Goal: Information Seeking & Learning: Check status

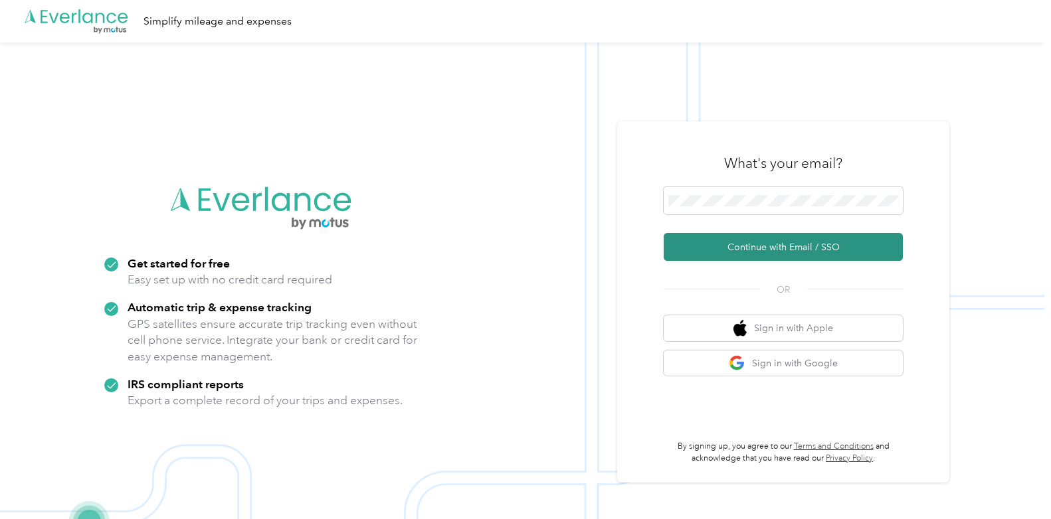
click at [760, 245] on button "Continue with Email / SSO" at bounding box center [782, 247] width 239 height 28
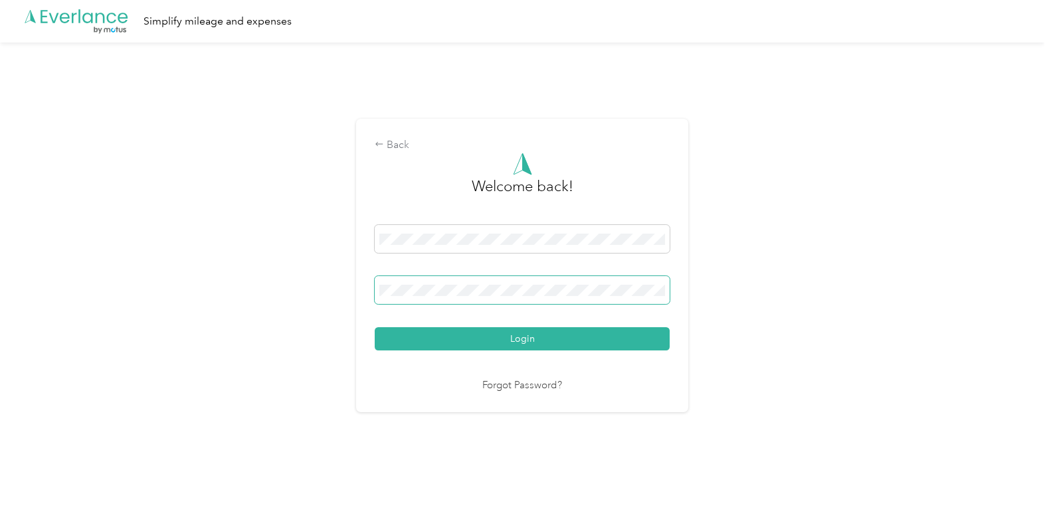
click at [375, 327] on button "Login" at bounding box center [522, 338] width 295 height 23
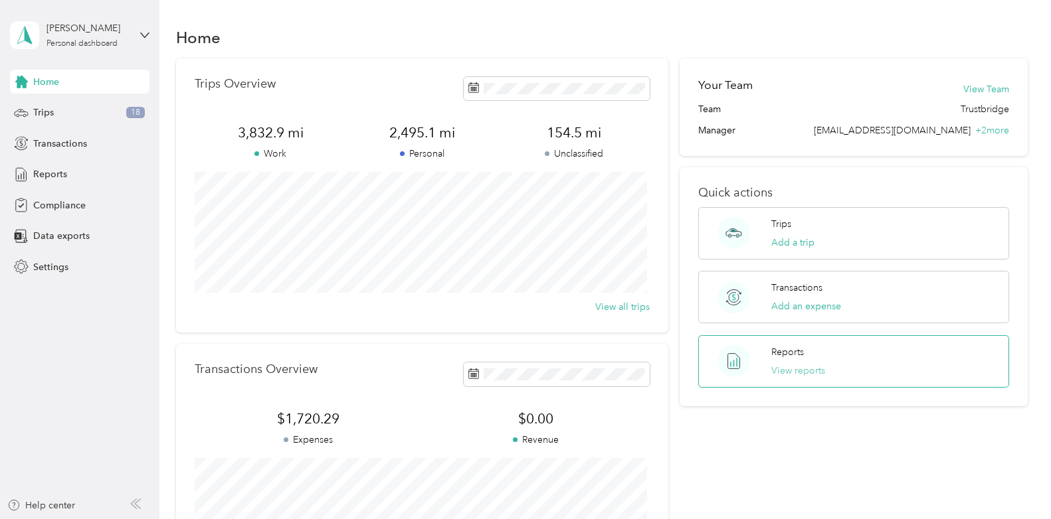
click at [793, 368] on button "View reports" at bounding box center [798, 371] width 54 height 14
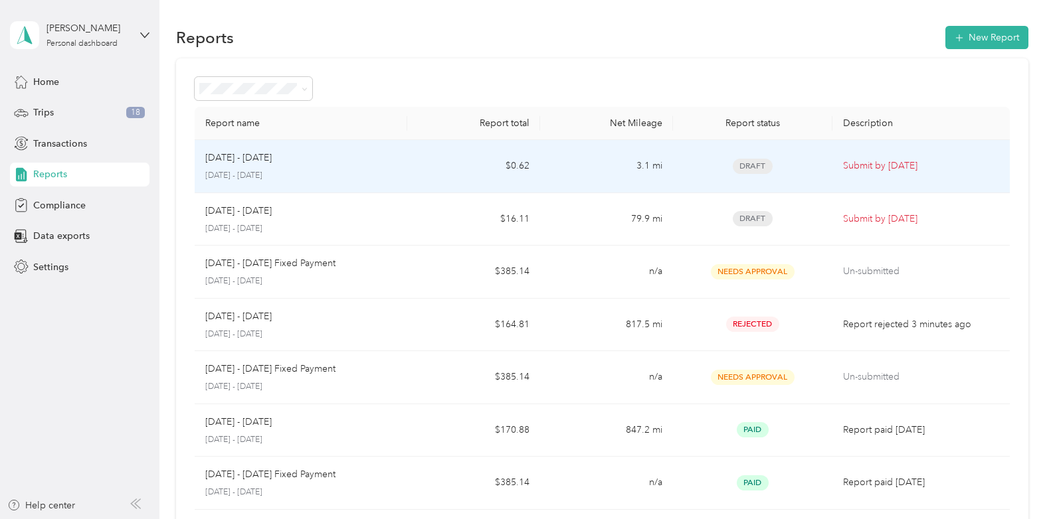
click at [286, 169] on div "[DATE] - [DATE] [DATE] - [DATE]" at bounding box center [300, 166] width 191 height 31
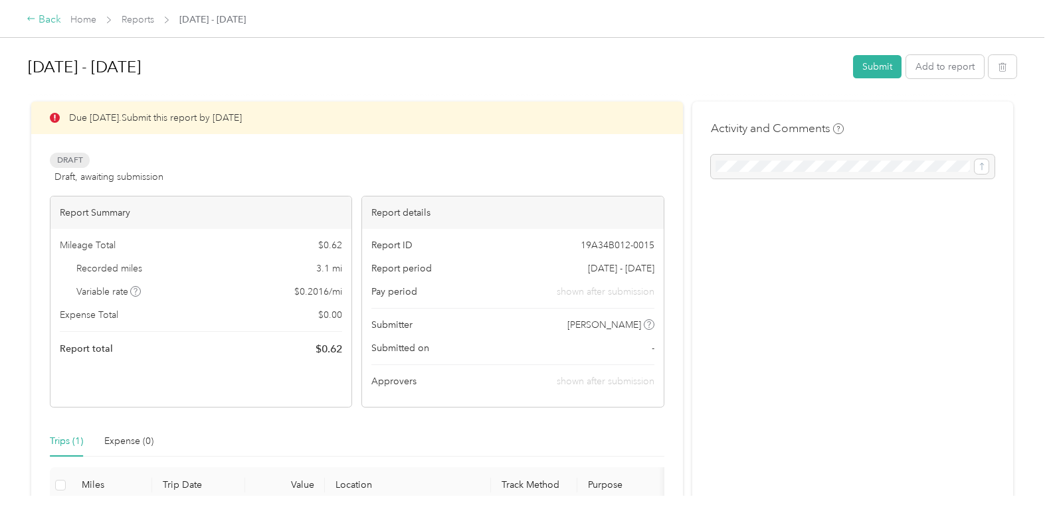
click at [44, 19] on div "Back" at bounding box center [44, 20] width 35 height 16
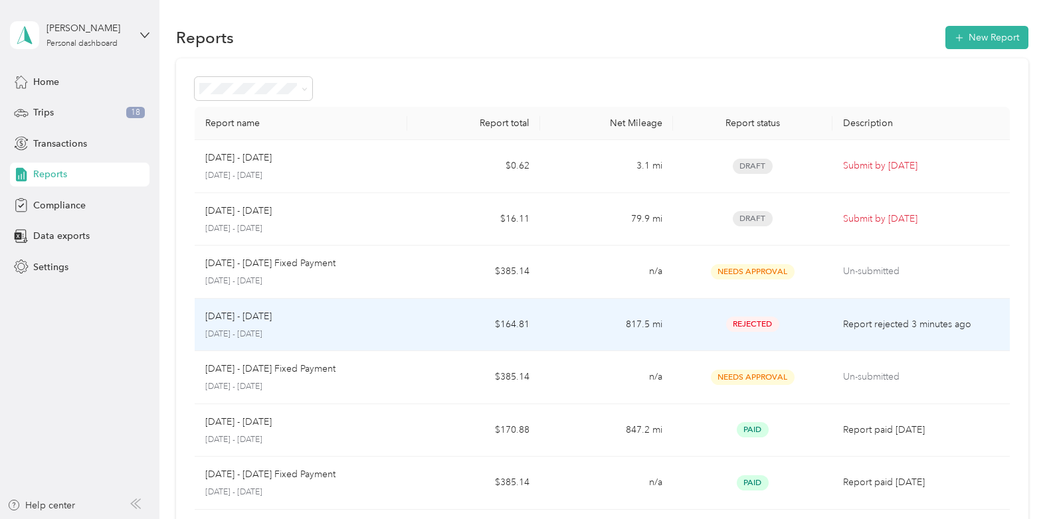
click at [226, 329] on p "[DATE] - [DATE]" at bounding box center [300, 335] width 191 height 12
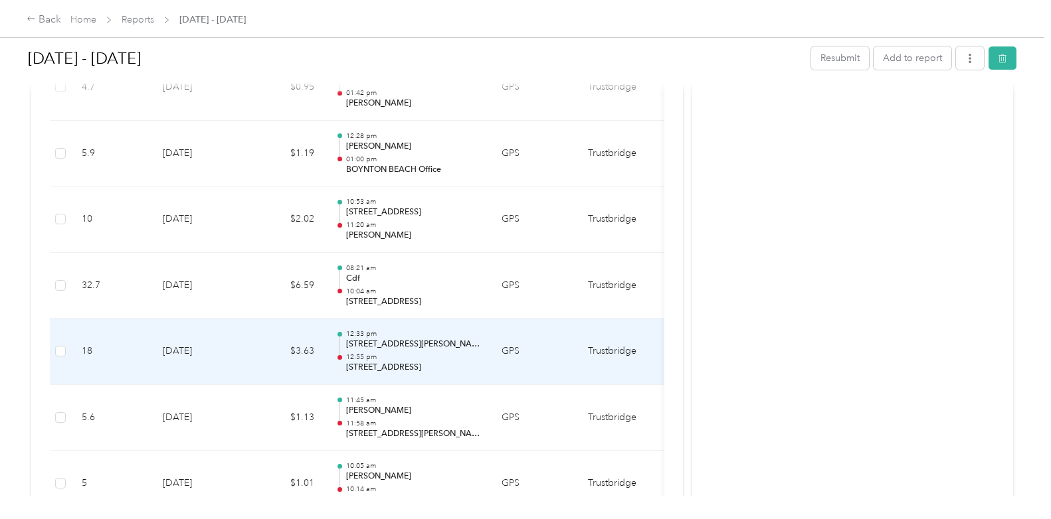
scroll to position [5778, 0]
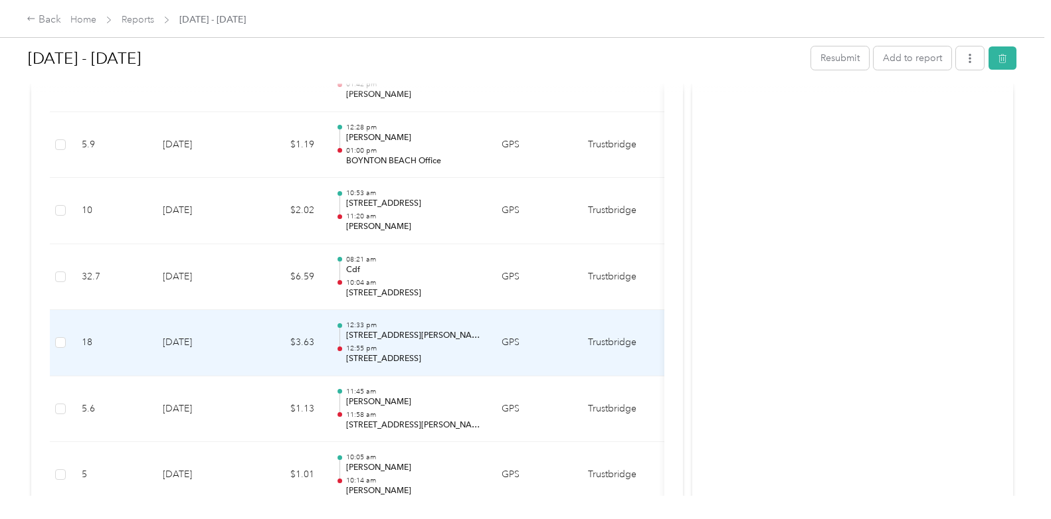
click at [610, 341] on td "Trustbridge" at bounding box center [627, 343] width 100 height 66
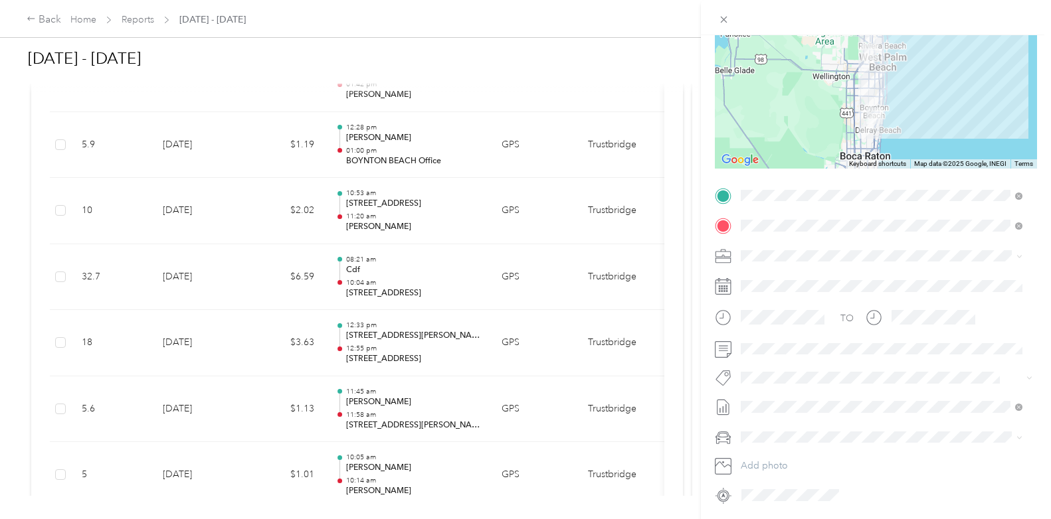
scroll to position [178, 0]
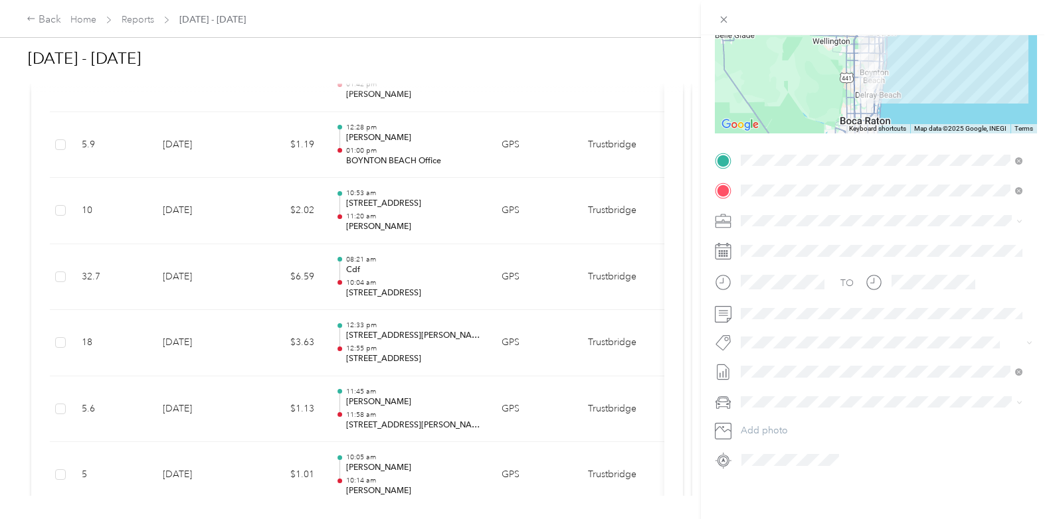
click at [1019, 215] on span at bounding box center [1019, 220] width 6 height 11
click at [732, 211] on div at bounding box center [876, 221] width 322 height 21
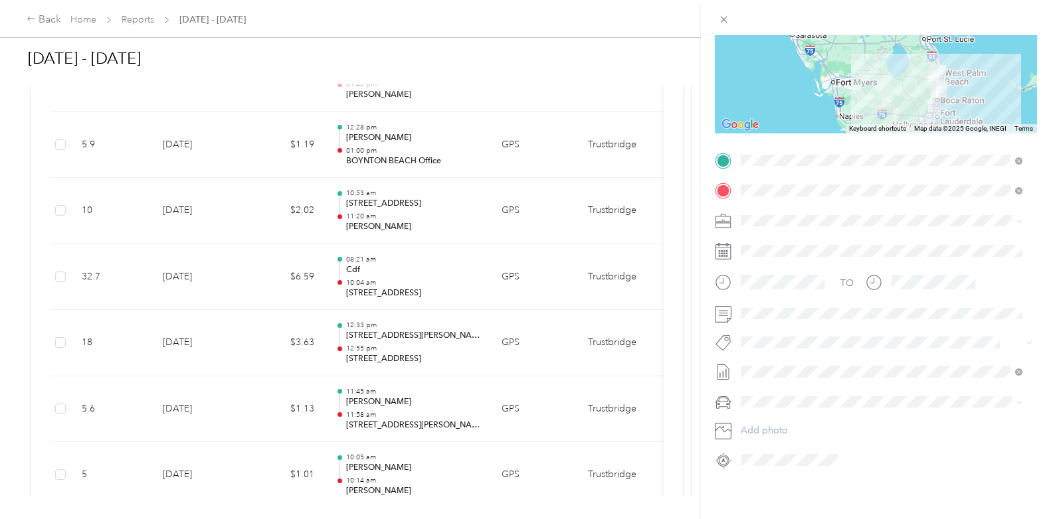
click at [60, 343] on div "Trip details Save This trip cannot be edited because it is either under review,…" at bounding box center [525, 259] width 1051 height 519
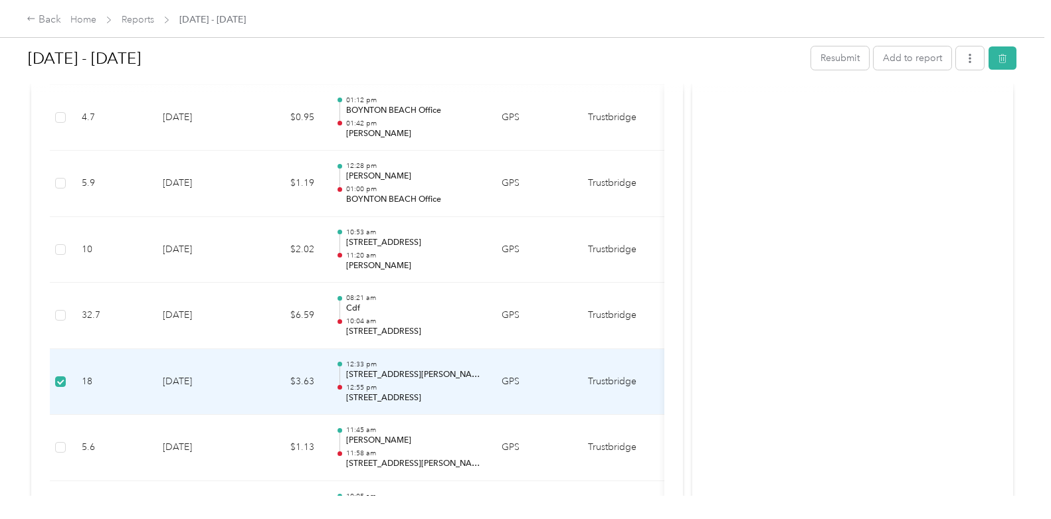
scroll to position [5817, 0]
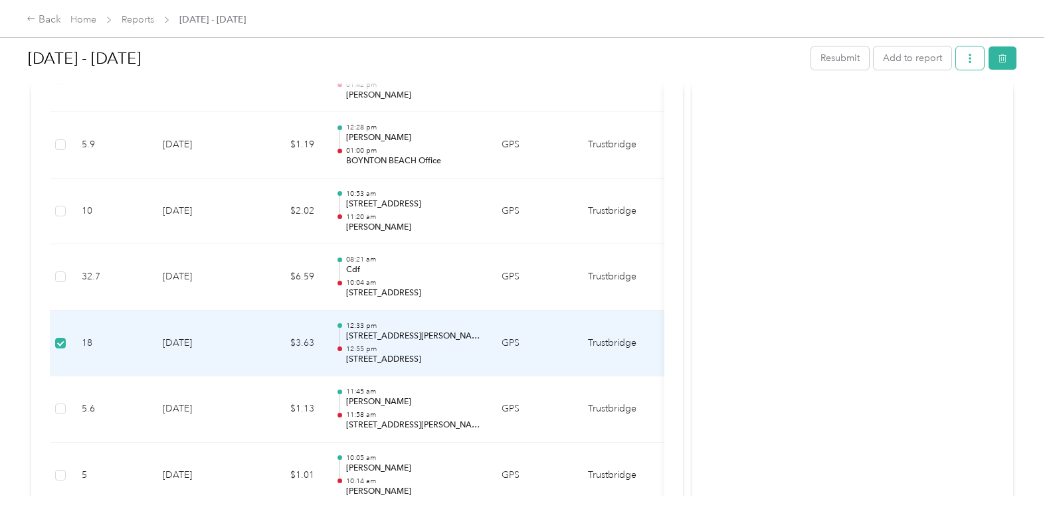
click at [971, 58] on button "button" at bounding box center [970, 57] width 28 height 23
click at [1002, 53] on span "button" at bounding box center [1002, 57] width 9 height 11
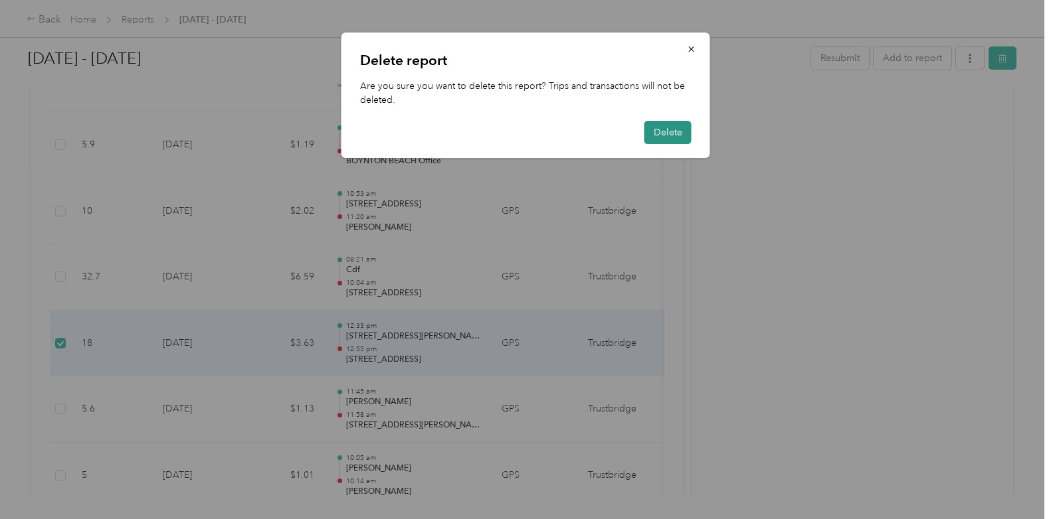
click at [658, 132] on button "Delete" at bounding box center [667, 132] width 47 height 23
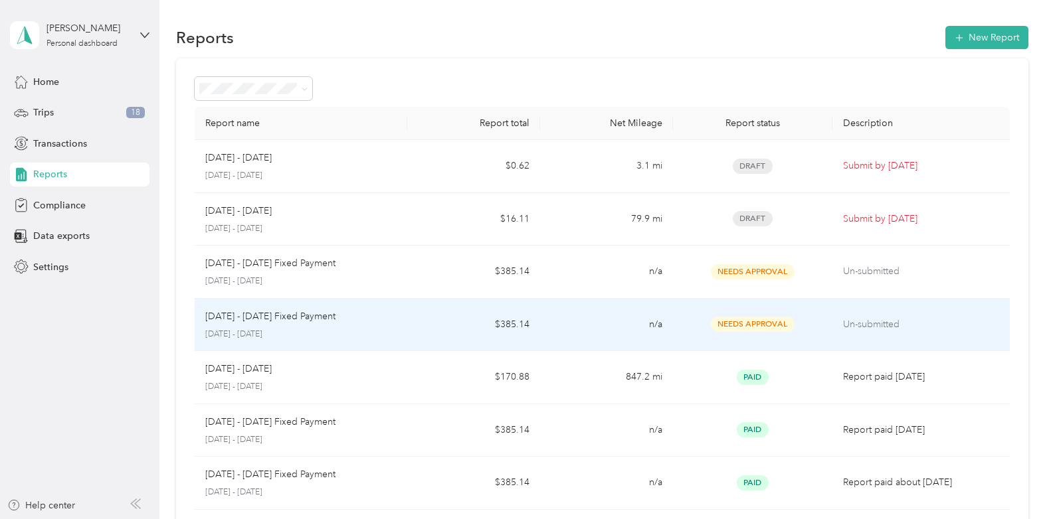
click at [258, 325] on div "[DATE] - [DATE] Fixed Payment [DATE] - [DATE]" at bounding box center [300, 324] width 191 height 31
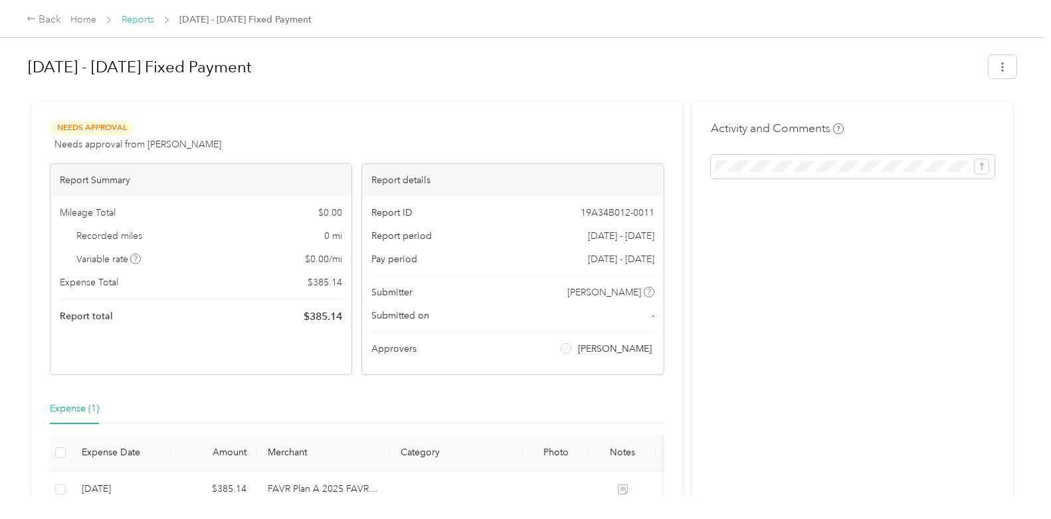
click at [130, 19] on link "Reports" at bounding box center [138, 19] width 33 height 11
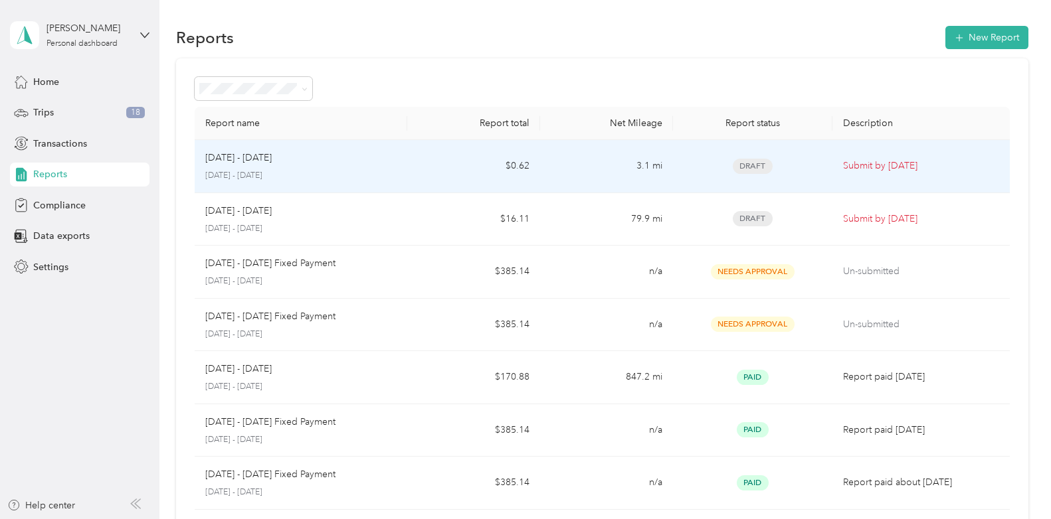
click at [278, 163] on div "[DATE] - [DATE]" at bounding box center [300, 158] width 191 height 15
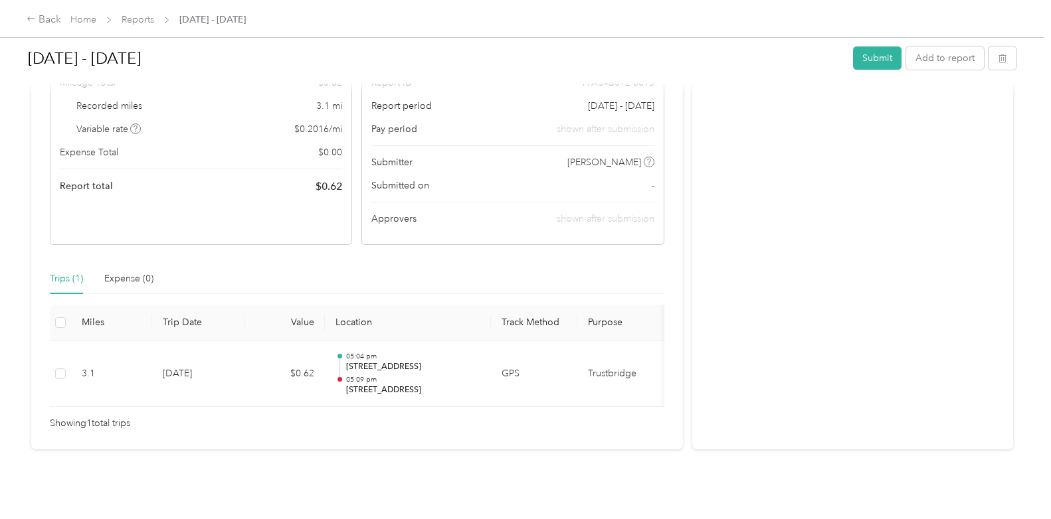
scroll to position [183, 0]
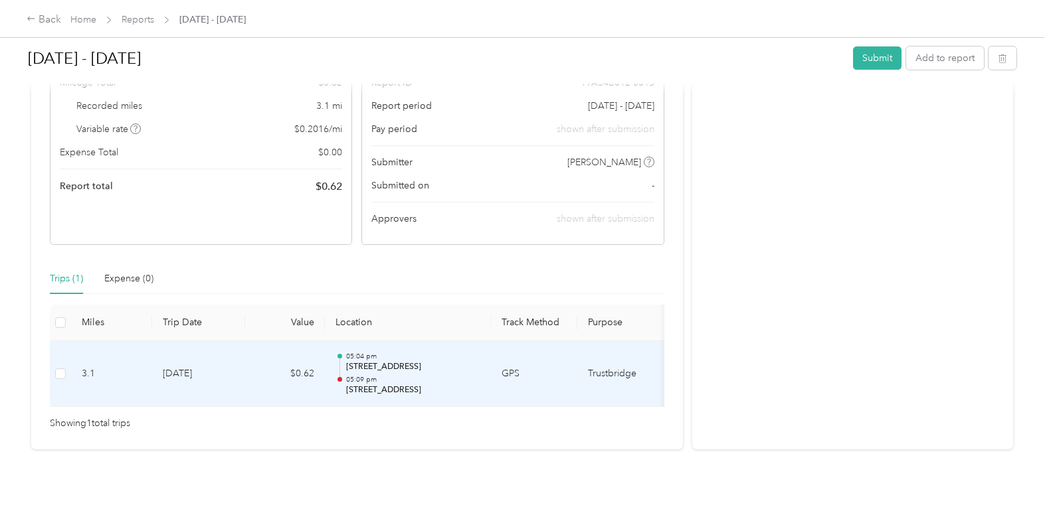
click at [622, 355] on td "Trustbridge" at bounding box center [627, 374] width 100 height 66
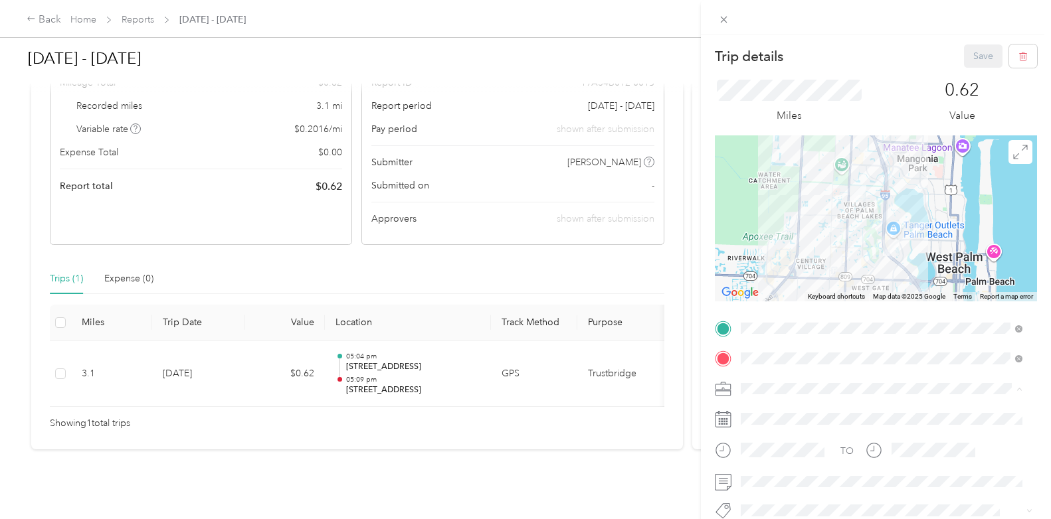
click at [1012, 410] on icon at bounding box center [1014, 412] width 8 height 8
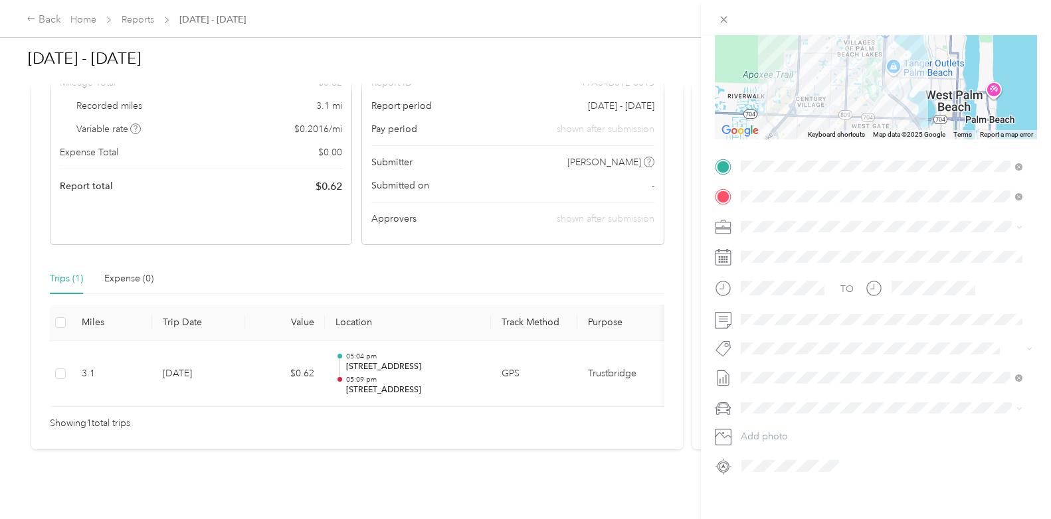
scroll to position [178, 0]
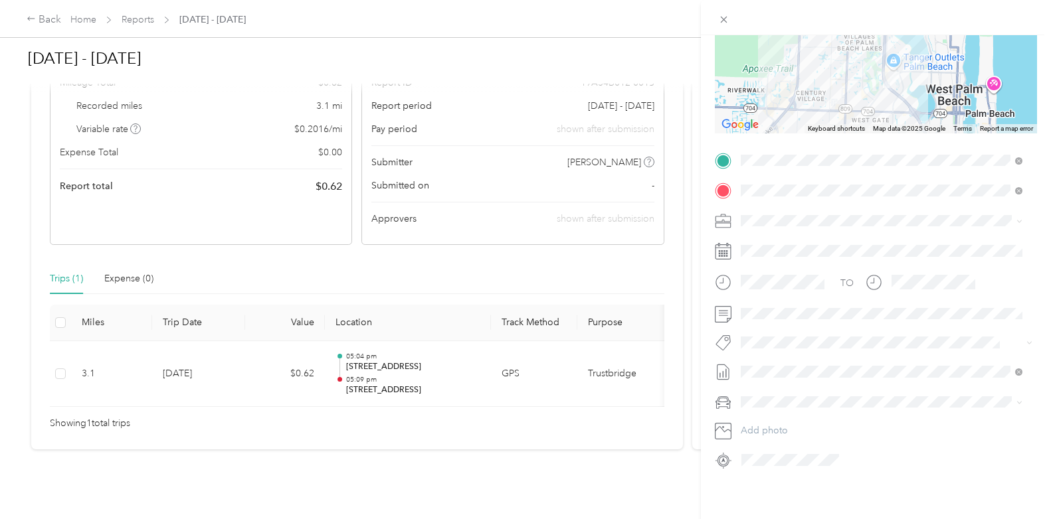
click at [48, 17] on div "Trip details Save This trip cannot be edited because it is either under review,…" at bounding box center [525, 259] width 1051 height 519
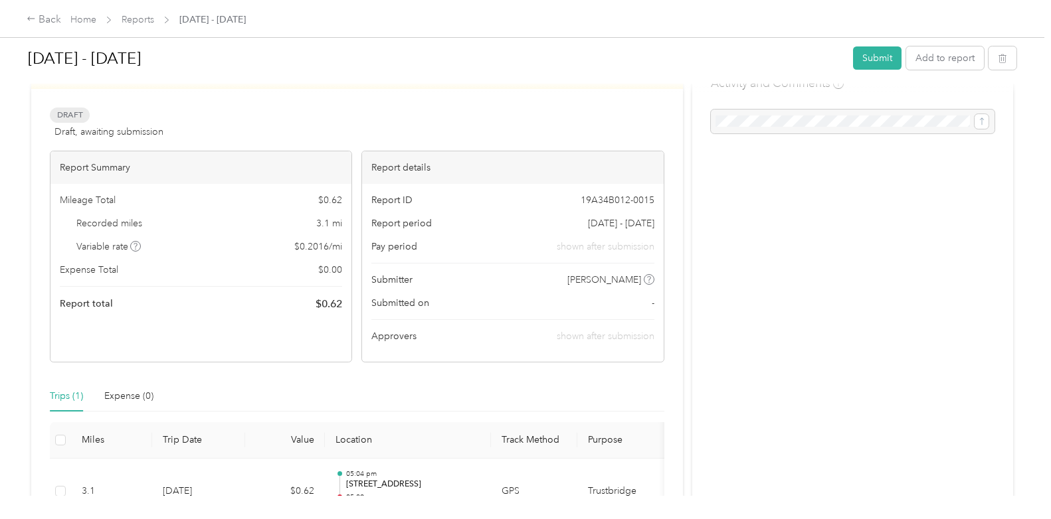
scroll to position [0, 0]
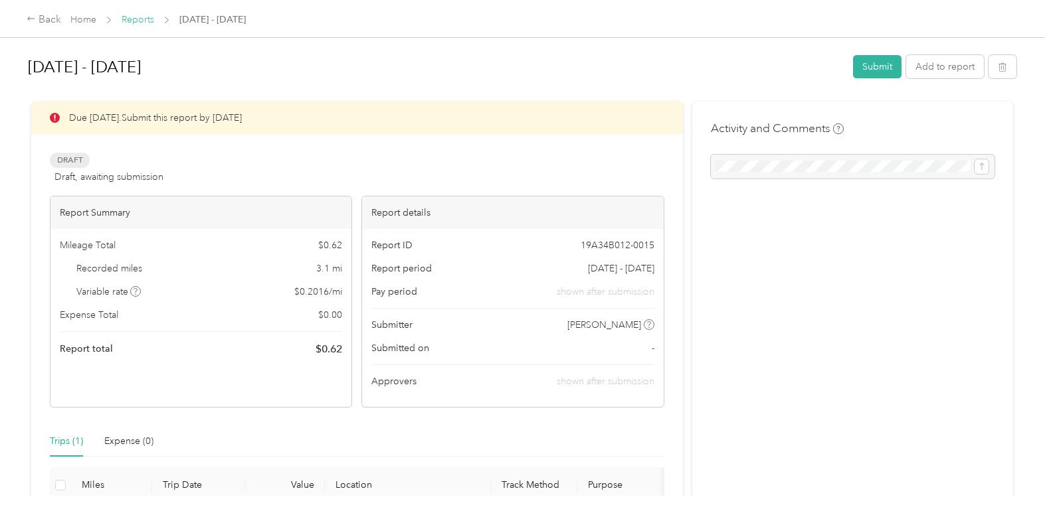
click at [141, 20] on link "Reports" at bounding box center [138, 19] width 33 height 11
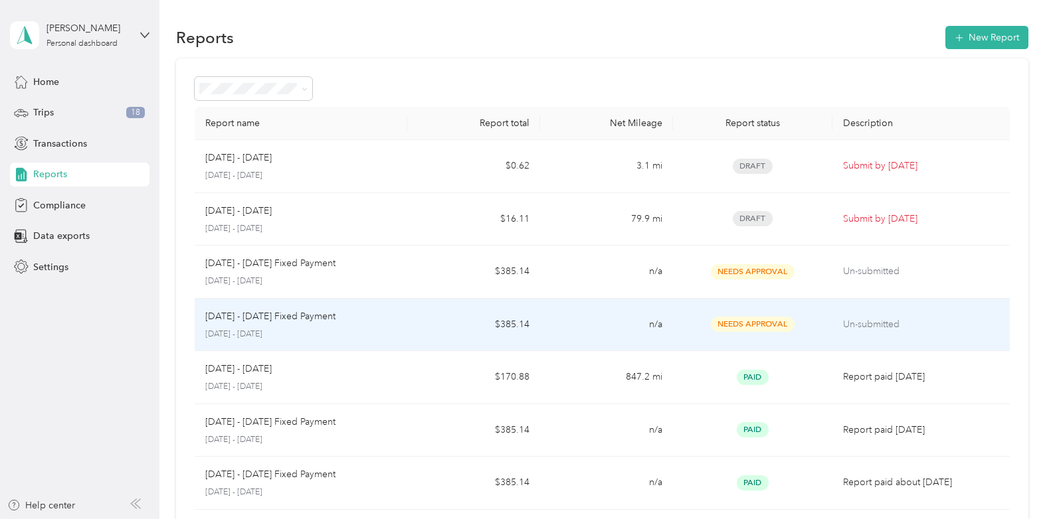
click at [278, 329] on p "[DATE] - [DATE]" at bounding box center [300, 335] width 191 height 12
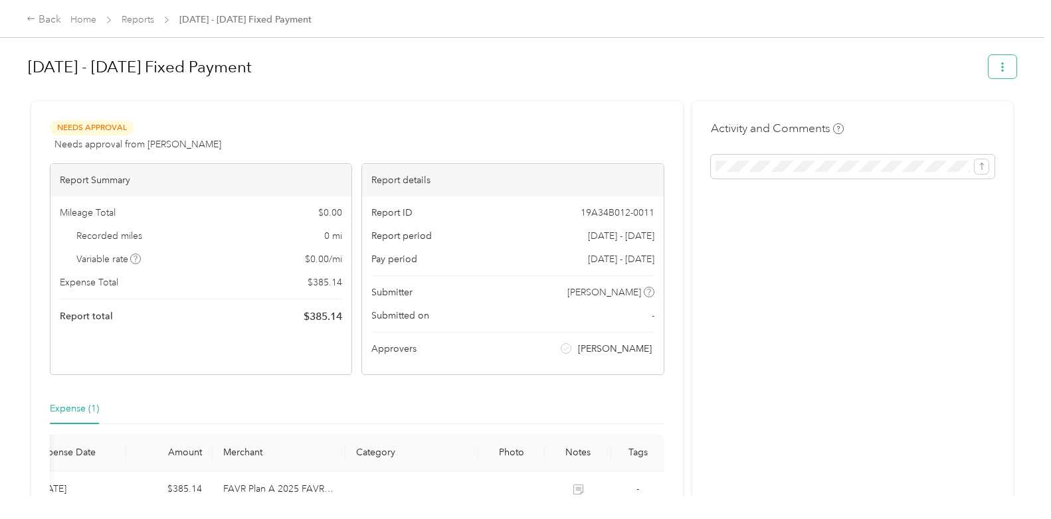
click at [999, 69] on icon "button" at bounding box center [1002, 66] width 9 height 9
click at [133, 16] on link "Reports" at bounding box center [138, 19] width 33 height 11
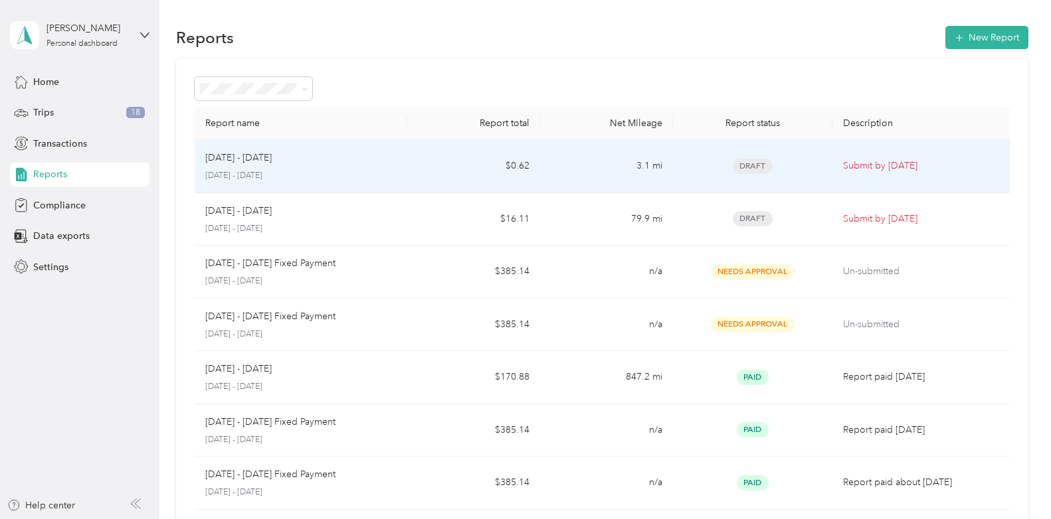
click at [321, 167] on div "[DATE] - [DATE] [DATE] - [DATE]" at bounding box center [300, 166] width 191 height 31
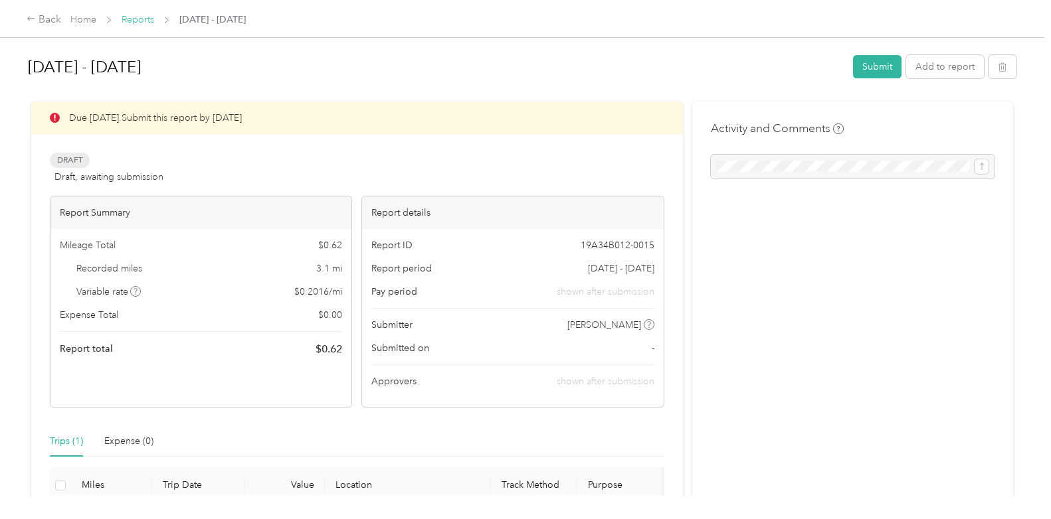
click at [135, 17] on link "Reports" at bounding box center [138, 19] width 33 height 11
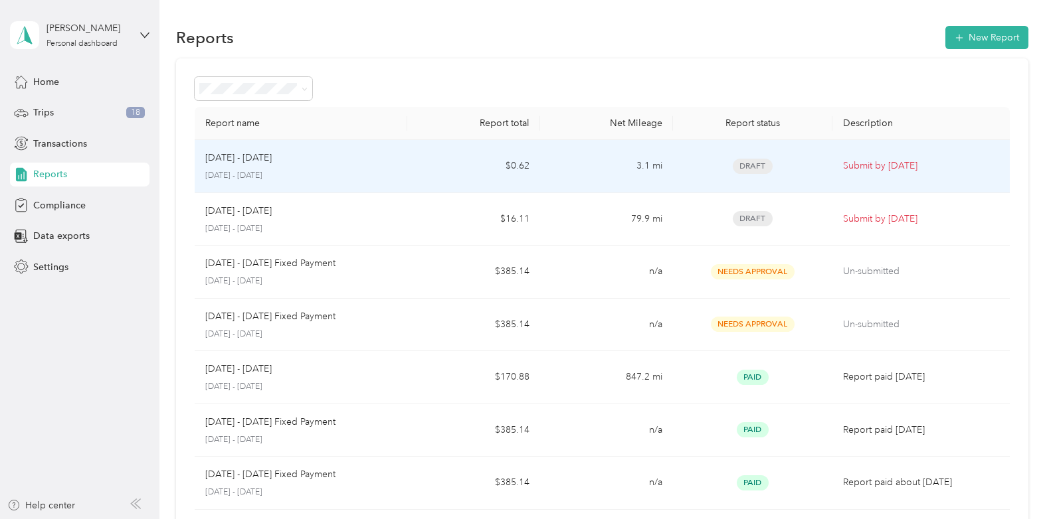
click at [245, 162] on p "[DATE] - [DATE]" at bounding box center [238, 158] width 66 height 15
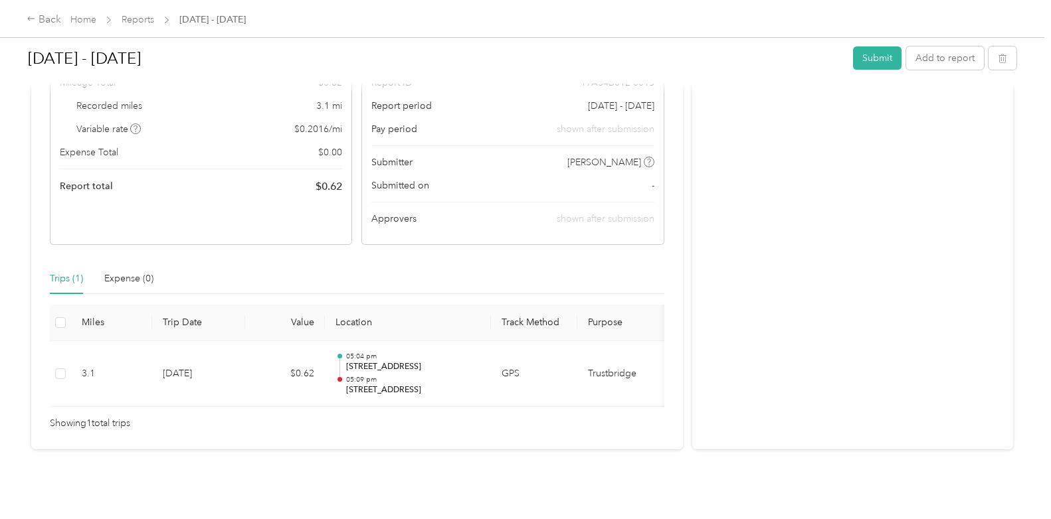
scroll to position [183, 0]
click at [58, 416] on span "Showing 1 total trips" at bounding box center [90, 423] width 80 height 15
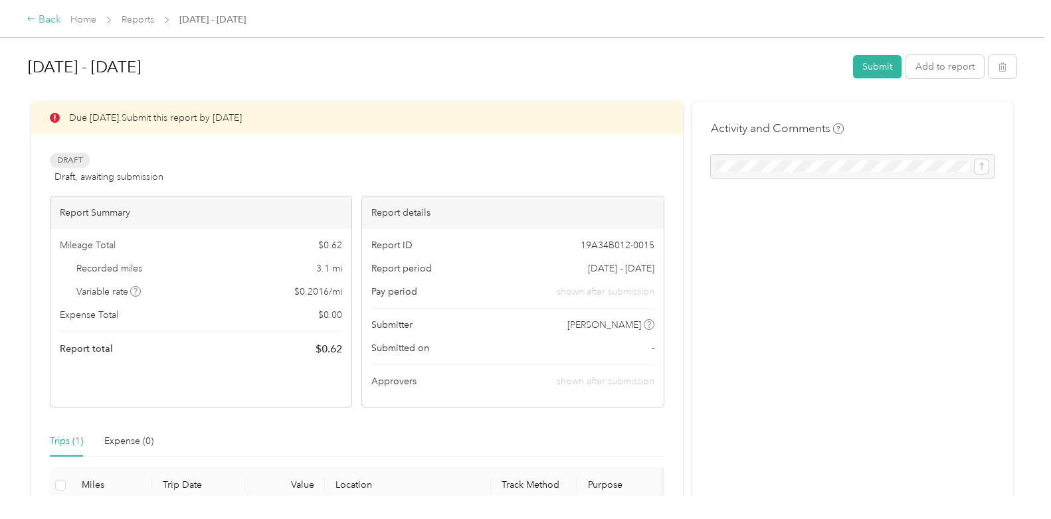
click at [43, 22] on div "Back" at bounding box center [44, 20] width 35 height 16
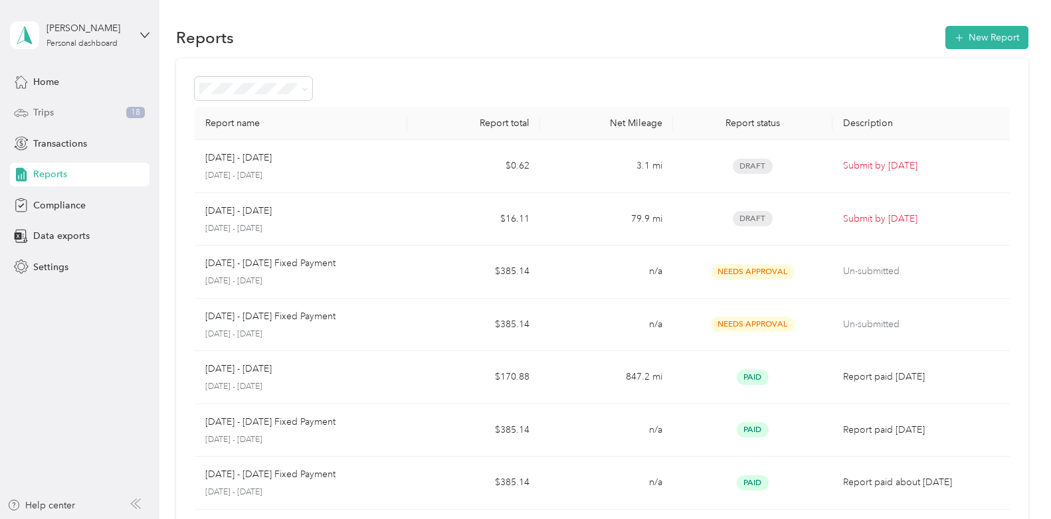
click at [47, 112] on span "Trips" at bounding box center [43, 113] width 21 height 14
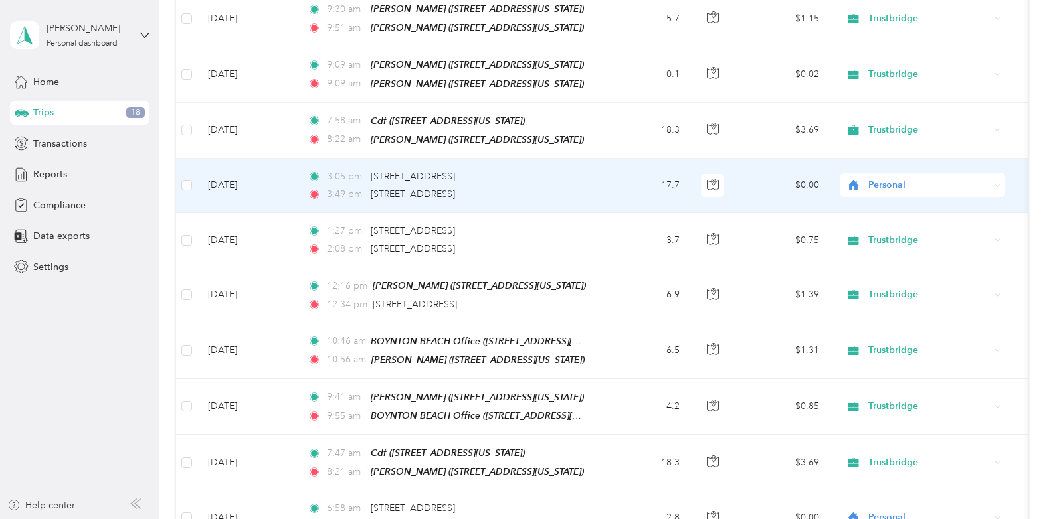
scroll to position [266, 0]
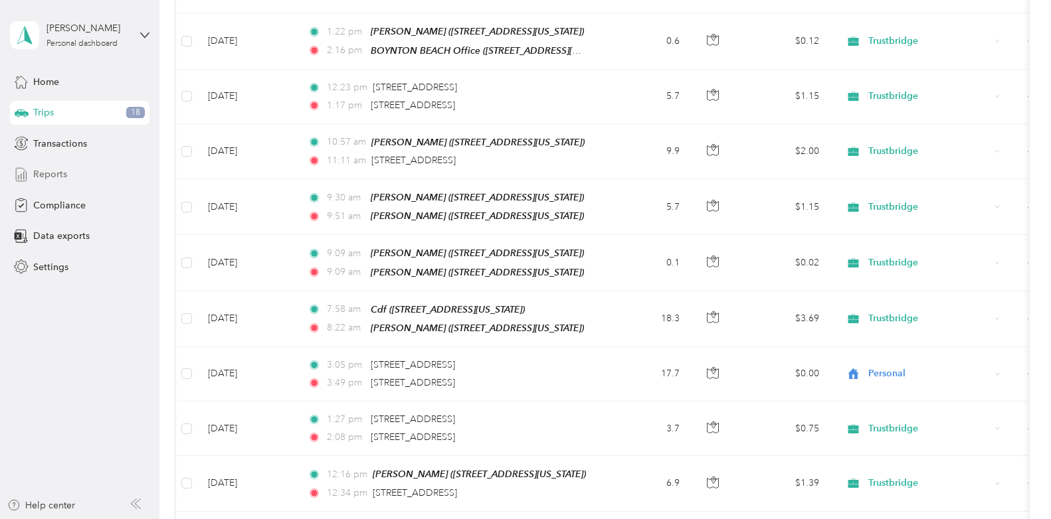
click at [59, 173] on span "Reports" at bounding box center [50, 174] width 34 height 14
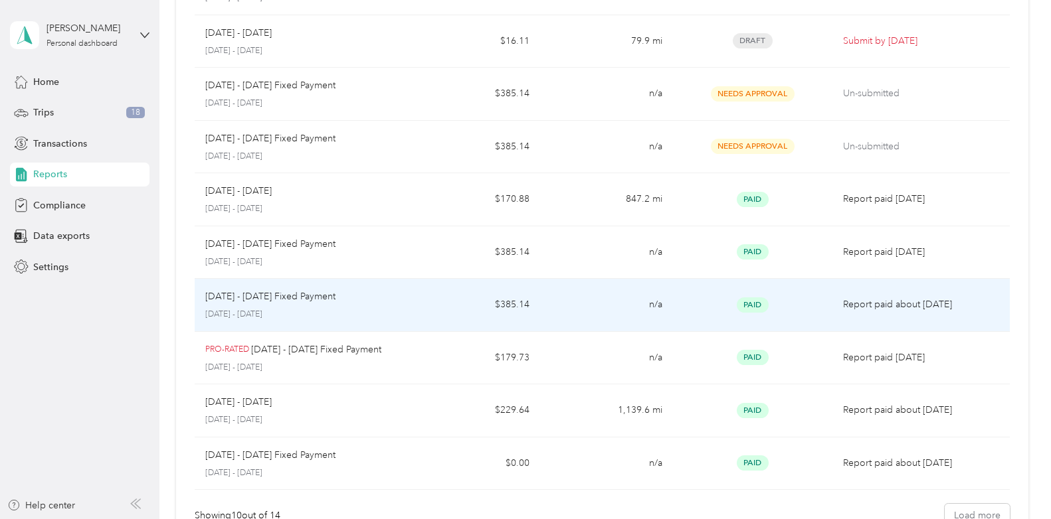
scroll to position [133, 0]
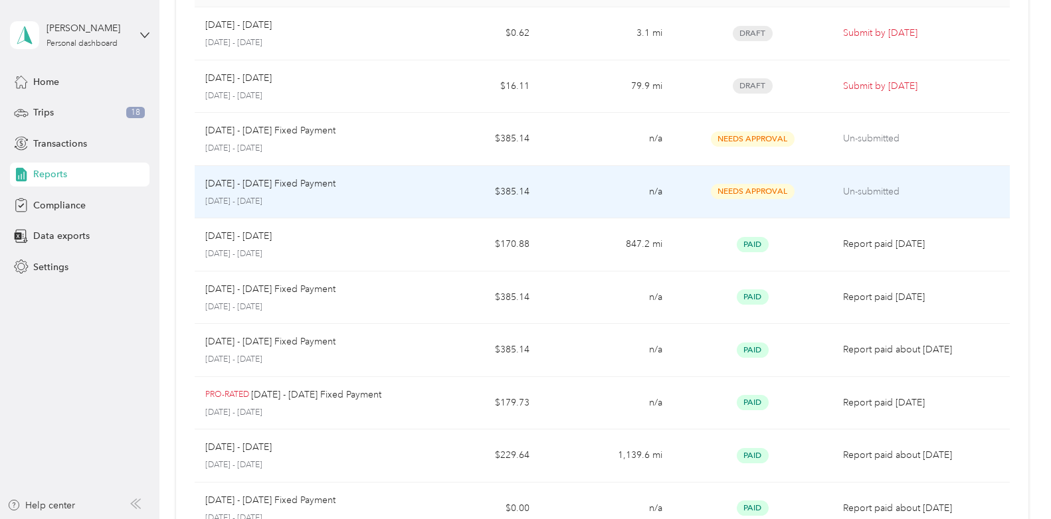
click at [238, 193] on div "[DATE] - [DATE] Fixed Payment [DATE] - [DATE]" at bounding box center [300, 192] width 191 height 31
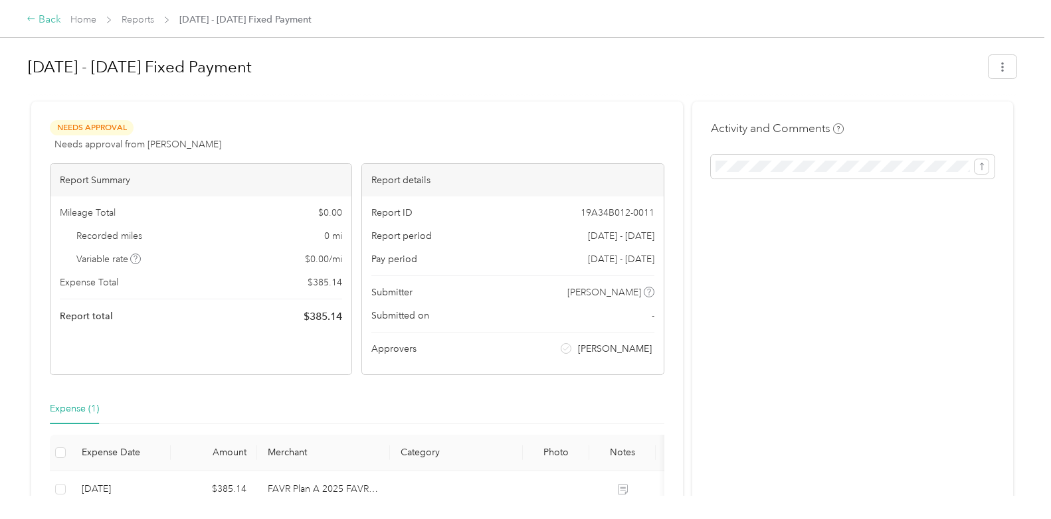
click at [28, 15] on icon at bounding box center [31, 18] width 9 height 9
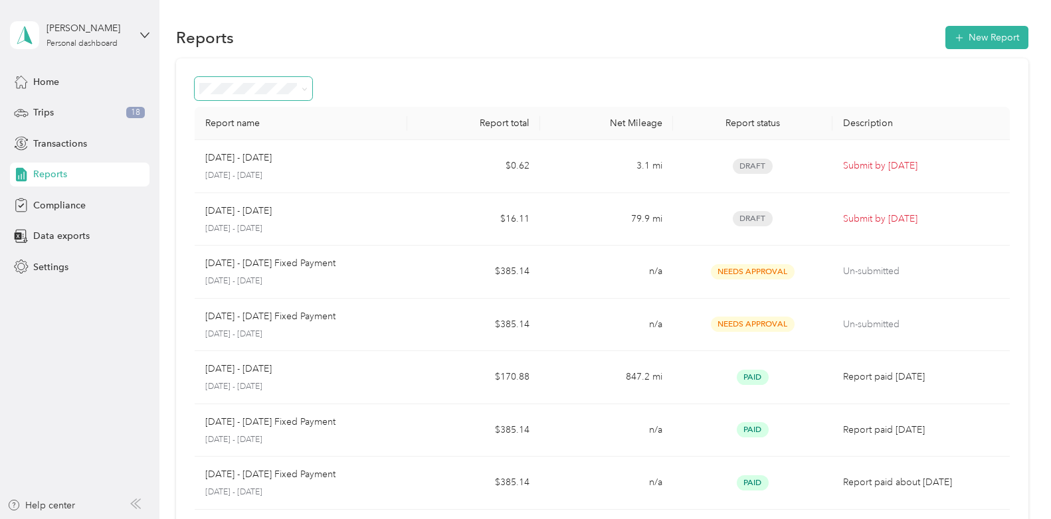
click at [306, 86] on icon at bounding box center [305, 89] width 6 height 6
click at [231, 229] on span "Rejected" at bounding box center [222, 229] width 37 height 11
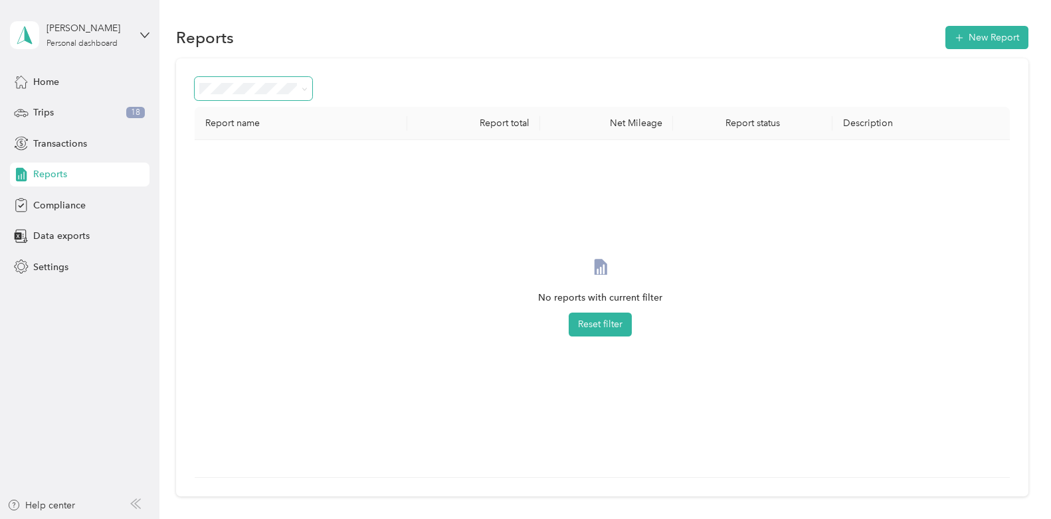
click at [37, 175] on span "Reports" at bounding box center [50, 174] width 34 height 14
click at [245, 159] on div "Needs approval" at bounding box center [253, 160] width 99 height 14
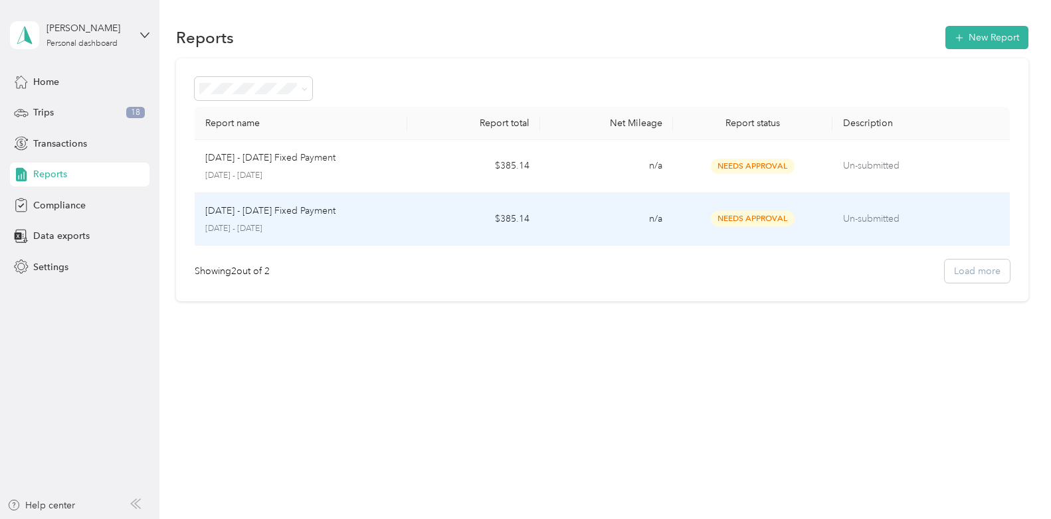
click at [235, 213] on p "[DATE] - [DATE] Fixed Payment" at bounding box center [270, 211] width 130 height 15
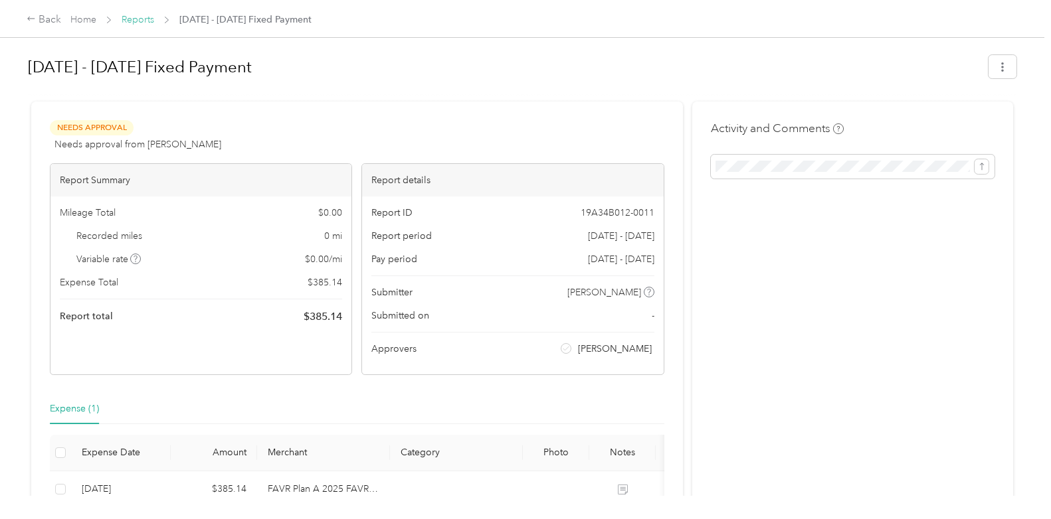
click at [141, 19] on link "Reports" at bounding box center [138, 19] width 33 height 11
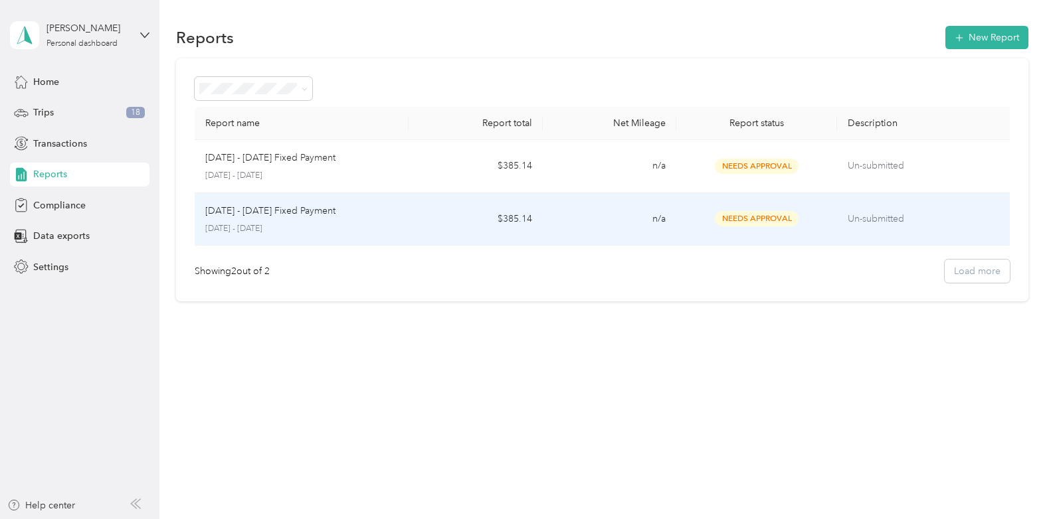
click at [241, 219] on div "[DATE] - [DATE] Fixed Payment [DATE] - [DATE]" at bounding box center [301, 219] width 193 height 31
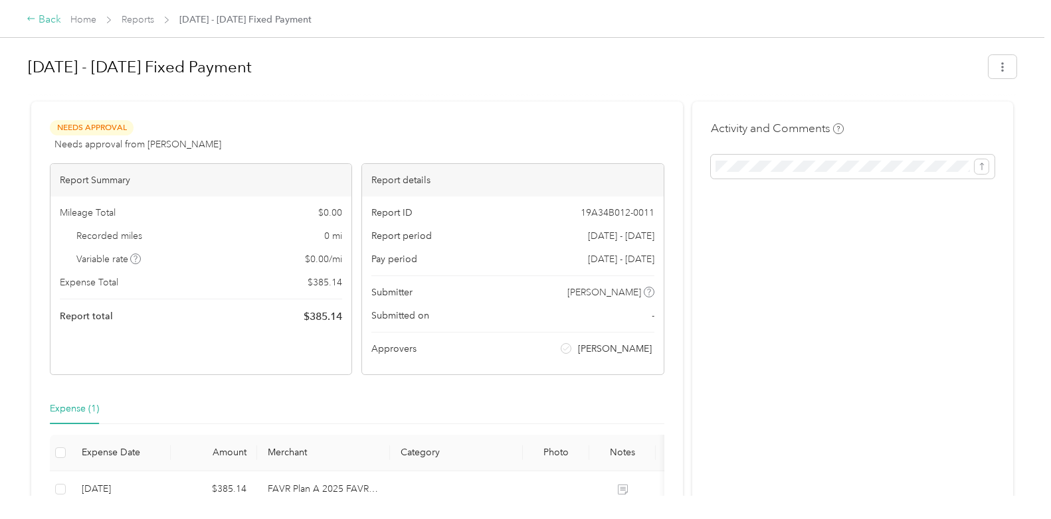
click at [50, 19] on div "Back" at bounding box center [44, 20] width 35 height 16
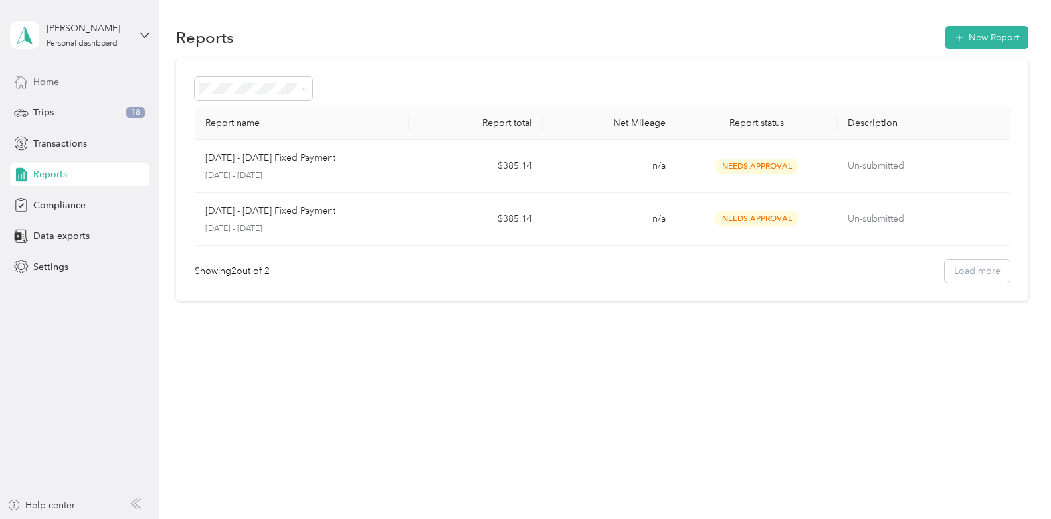
click at [37, 78] on span "Home" at bounding box center [46, 82] width 26 height 14
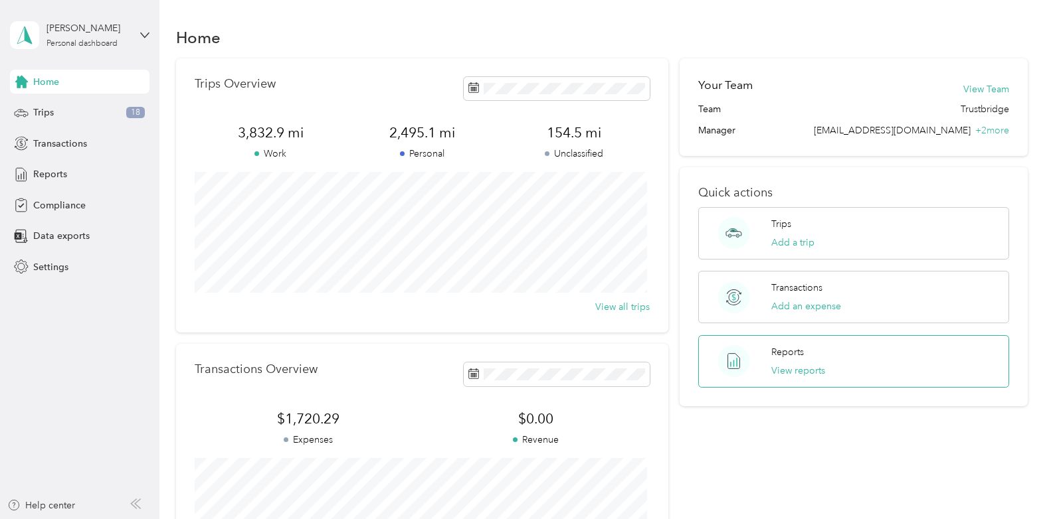
click at [837, 361] on div "Reports View reports" at bounding box center [853, 361] width 311 height 52
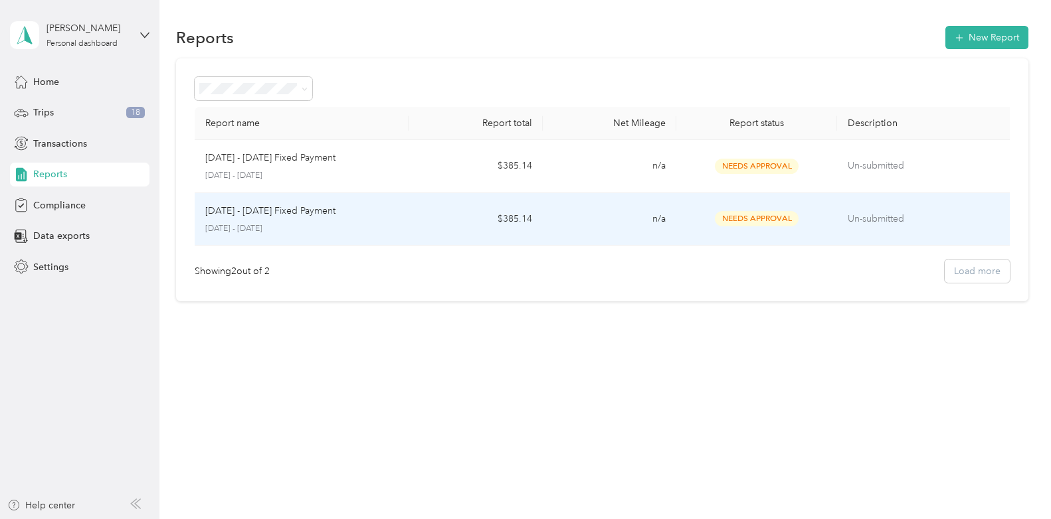
click at [317, 232] on p "[DATE] - [DATE]" at bounding box center [301, 229] width 193 height 12
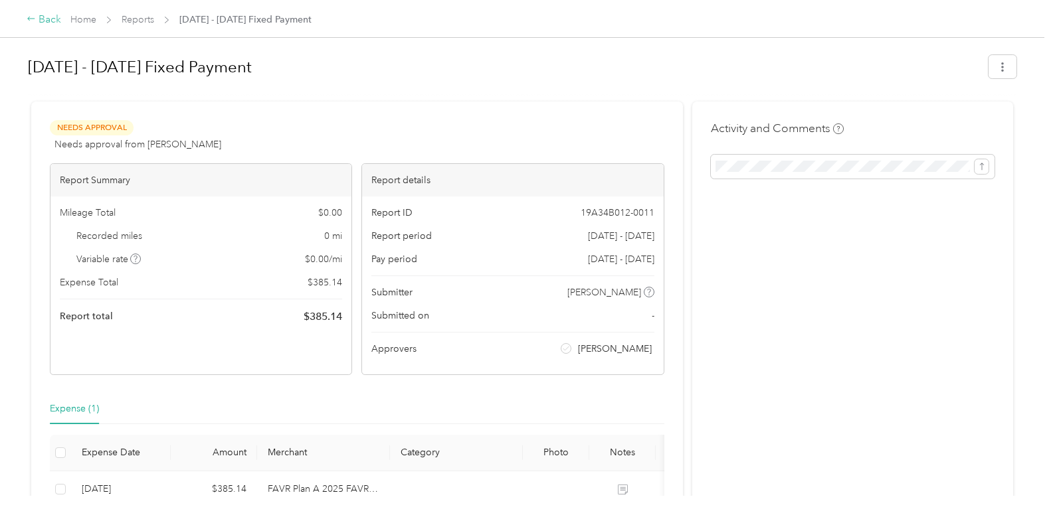
click at [47, 16] on div "Back" at bounding box center [44, 20] width 35 height 16
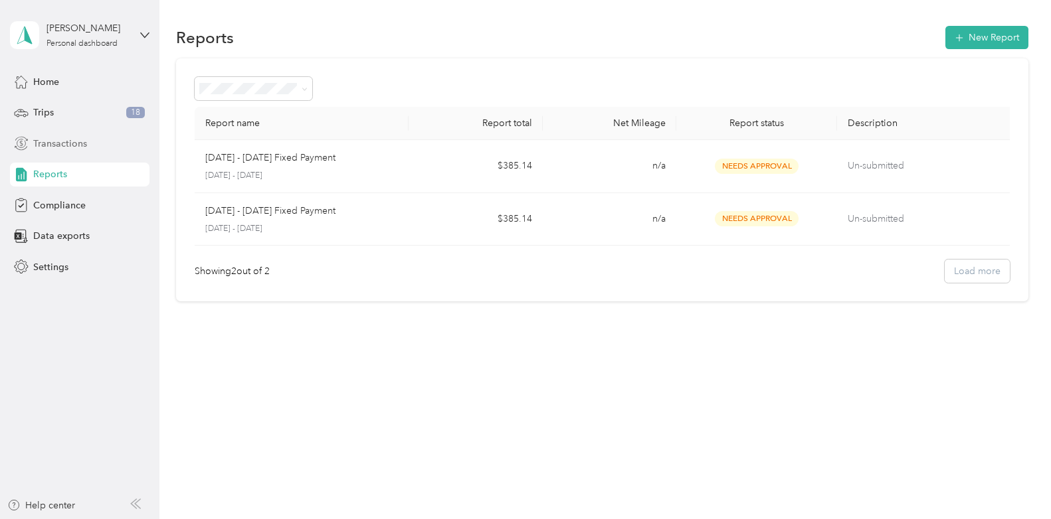
click at [37, 147] on span "Transactions" at bounding box center [60, 144] width 54 height 14
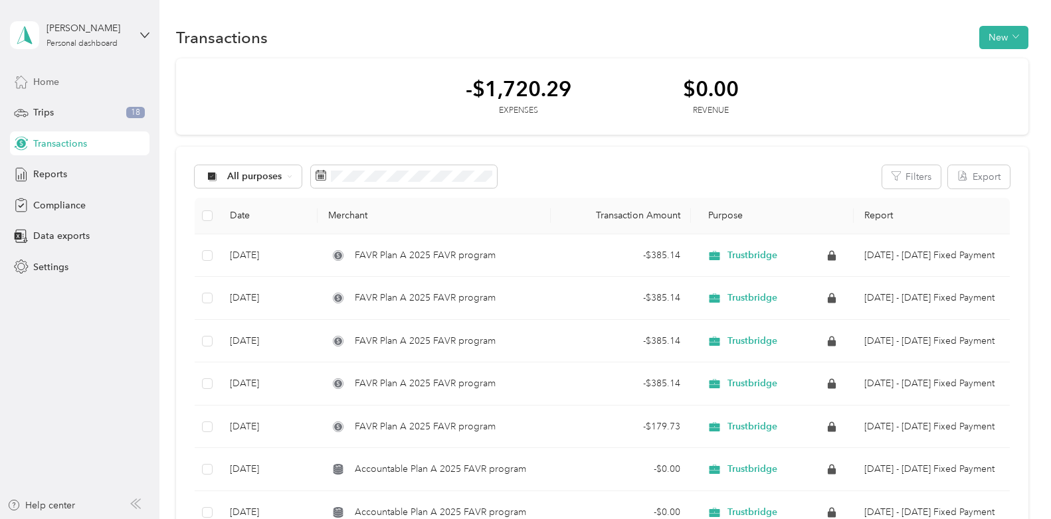
click at [46, 80] on span "Home" at bounding box center [46, 82] width 26 height 14
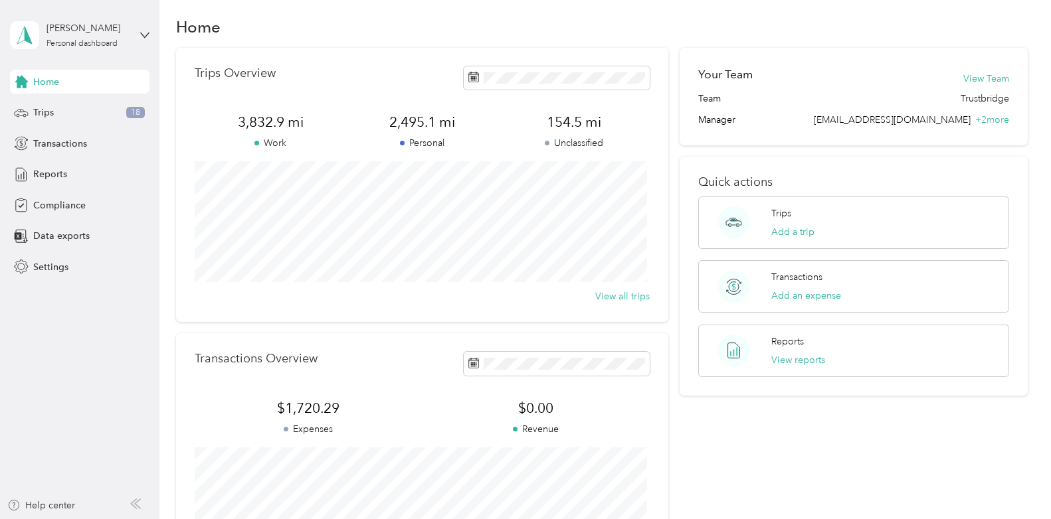
scroll to position [9, 0]
click at [778, 228] on button "Add a trip" at bounding box center [792, 233] width 43 height 14
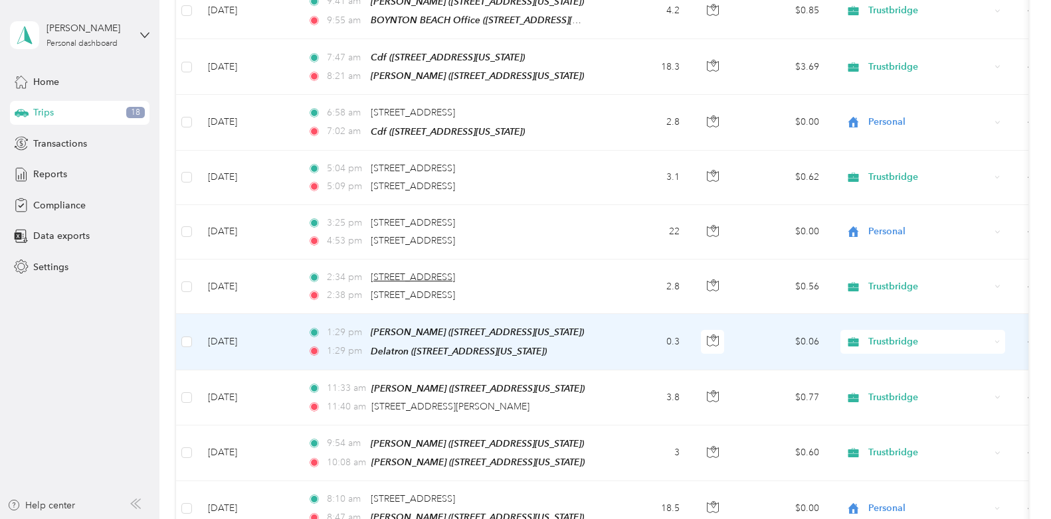
scroll to position [873, 0]
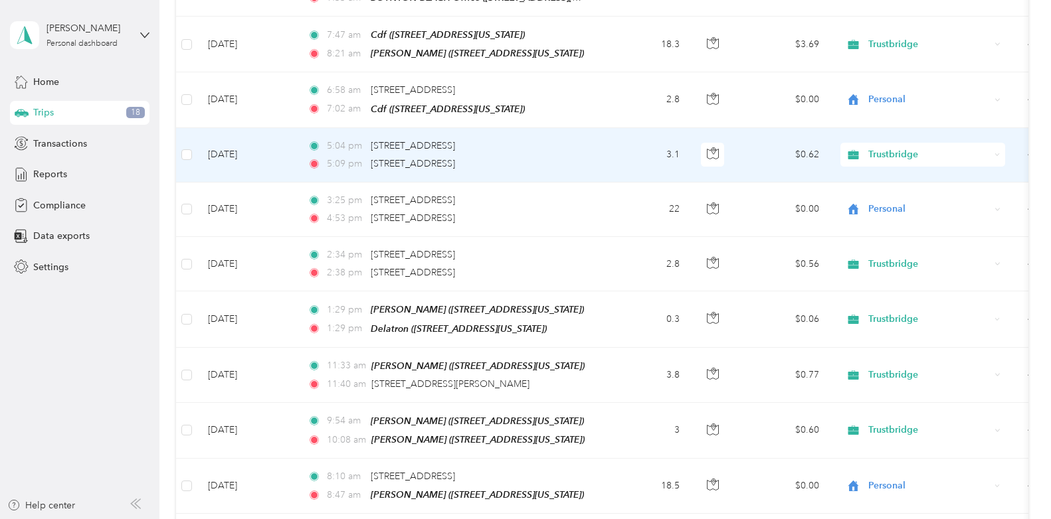
click at [996, 152] on icon at bounding box center [997, 155] width 6 height 6
click at [939, 193] on li "Personal" at bounding box center [922, 188] width 165 height 23
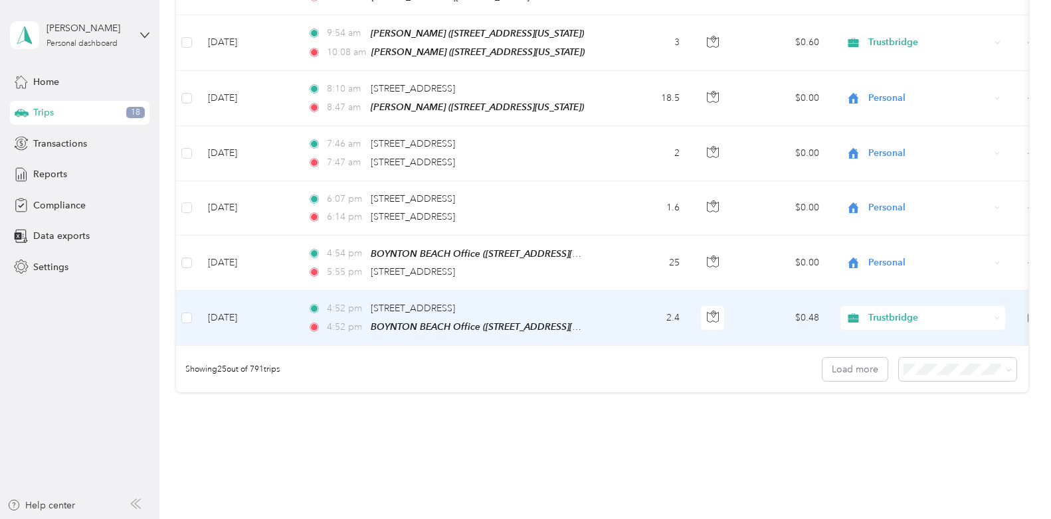
scroll to position [1310, 0]
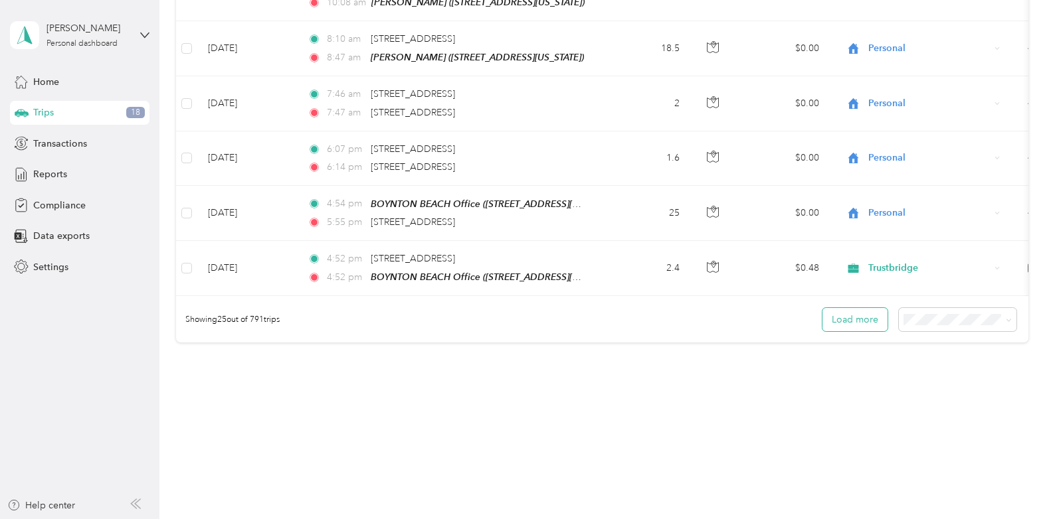
click at [839, 311] on button "Load more" at bounding box center [854, 319] width 65 height 23
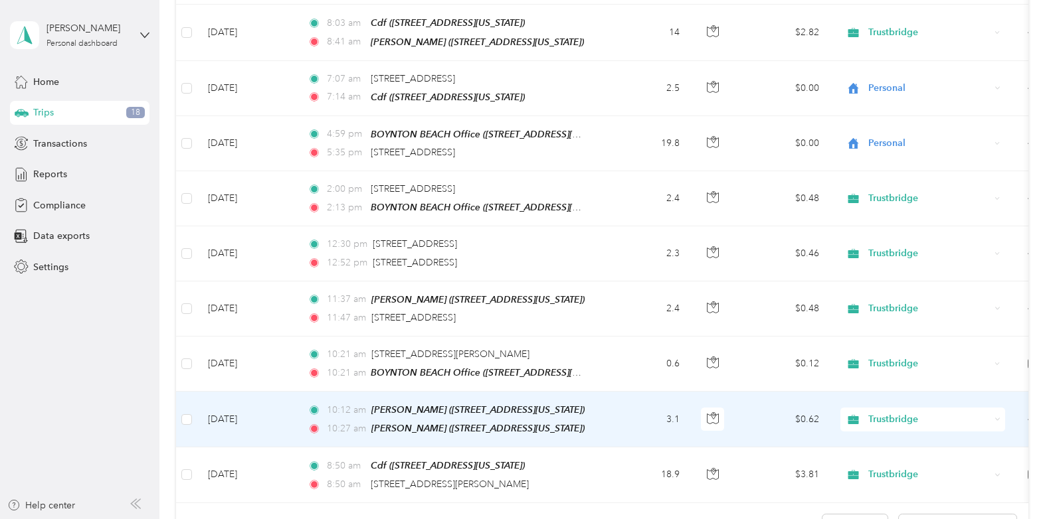
scroll to position [2676, 0]
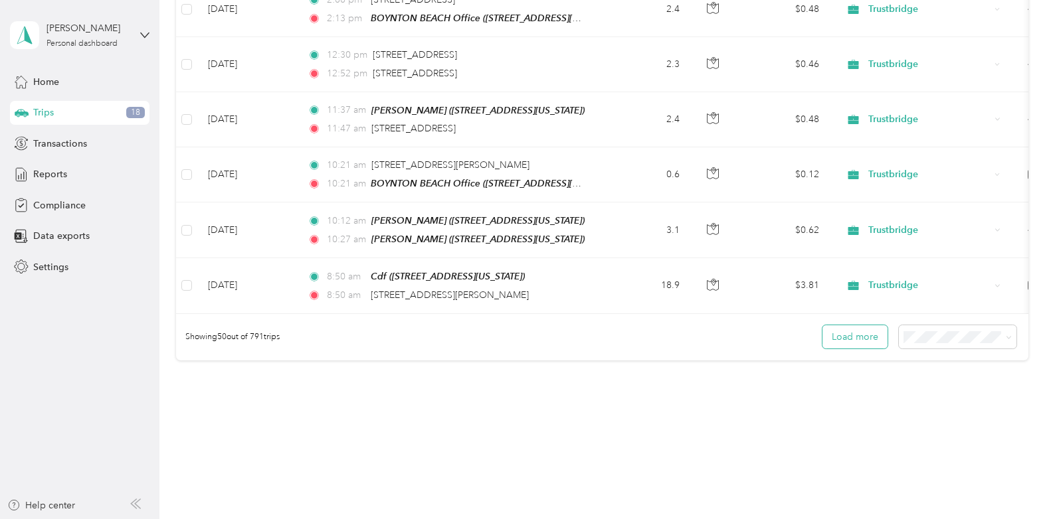
click at [859, 325] on button "Load more" at bounding box center [854, 336] width 65 height 23
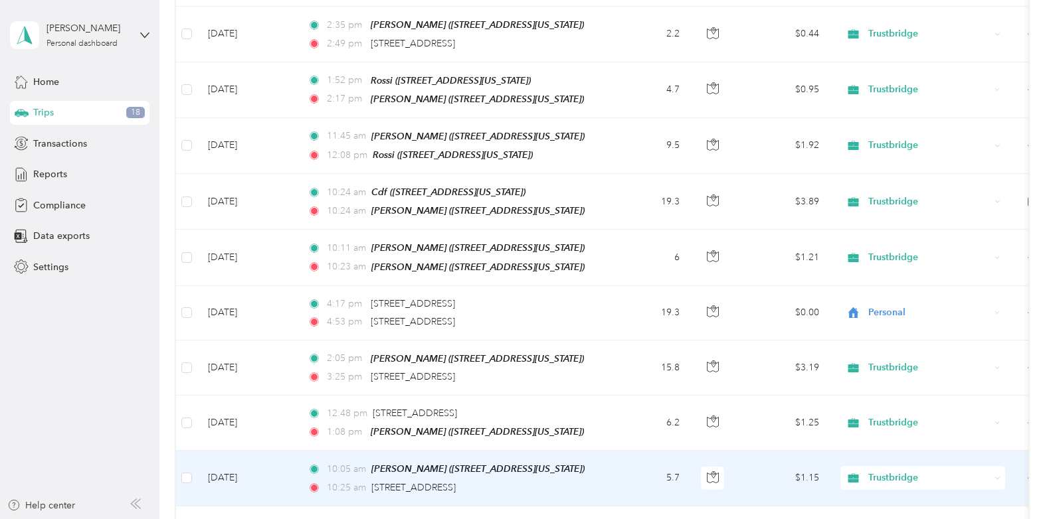
scroll to position [4041, 0]
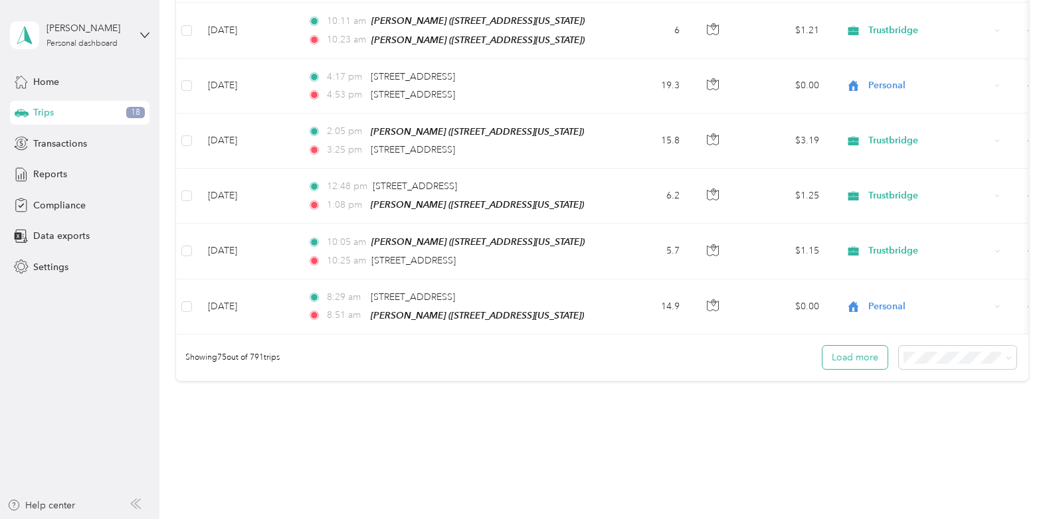
click at [849, 346] on button "Load more" at bounding box center [854, 357] width 65 height 23
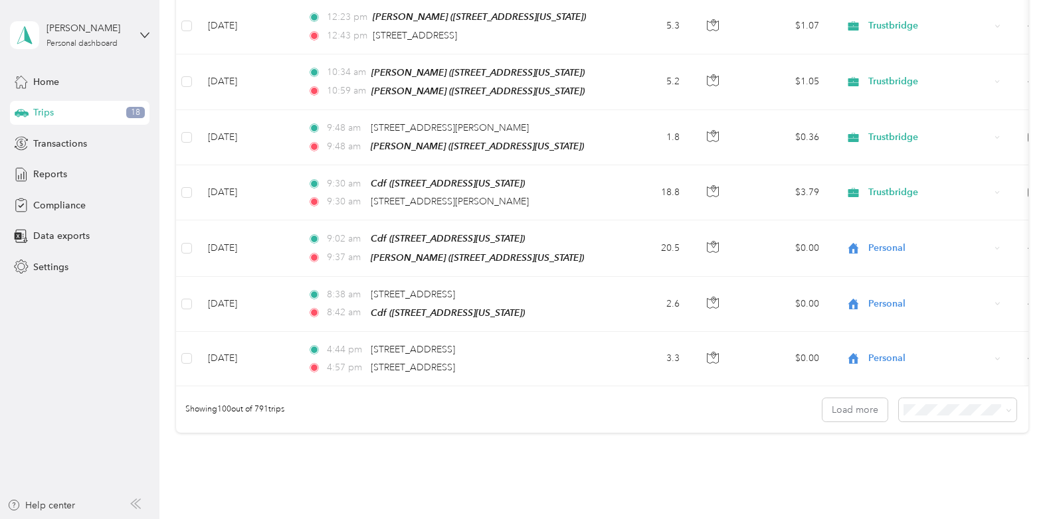
scroll to position [5408, 0]
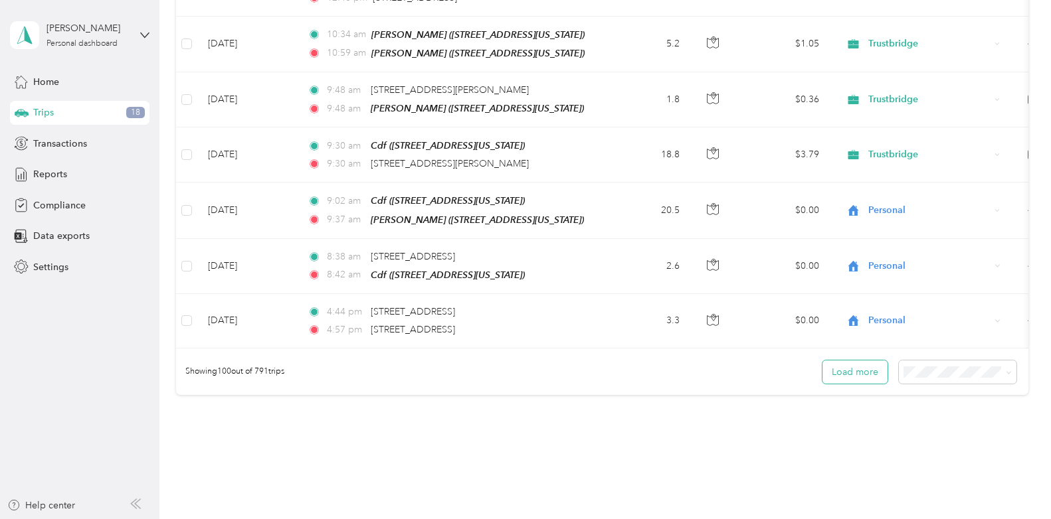
click at [841, 361] on button "Load more" at bounding box center [854, 372] width 65 height 23
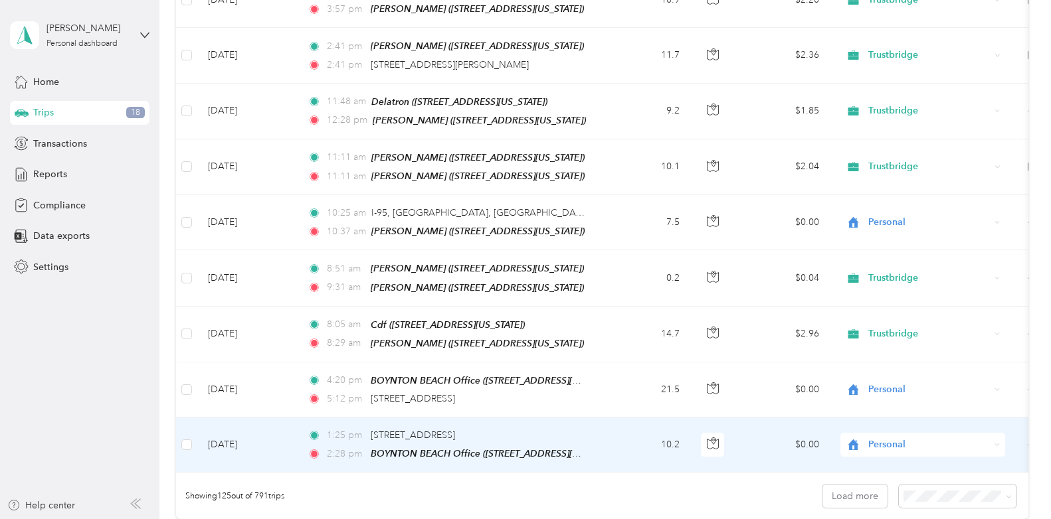
scroll to position [6773, 0]
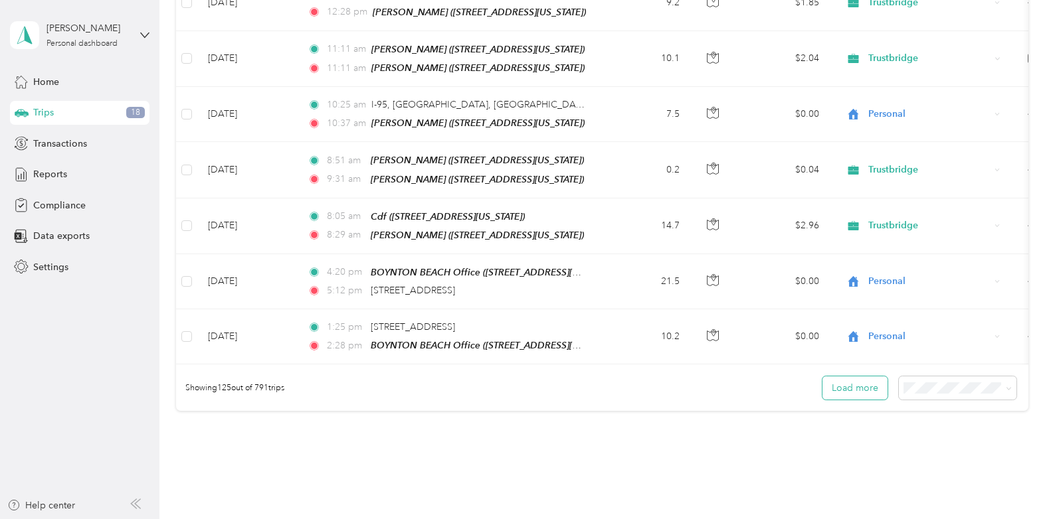
click at [847, 377] on button "Load more" at bounding box center [854, 388] width 65 height 23
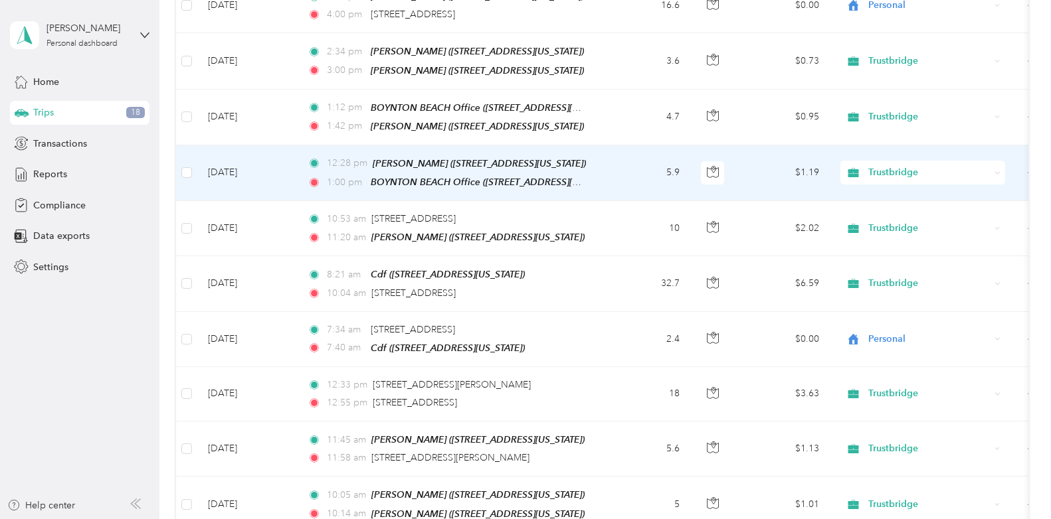
scroll to position [7371, 0]
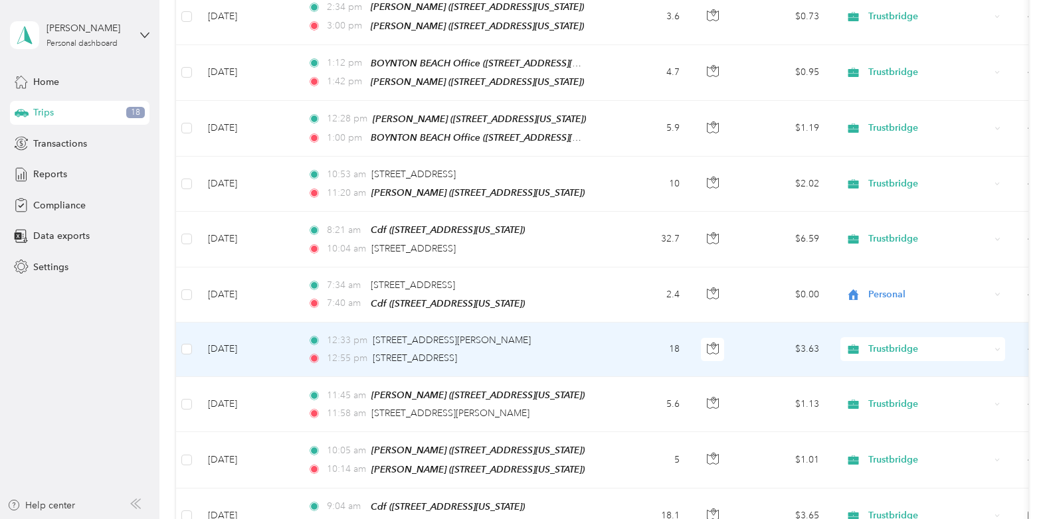
click at [993, 337] on div "Trustbridge" at bounding box center [922, 349] width 165 height 24
click at [943, 300] on span "Personal" at bounding box center [934, 302] width 123 height 14
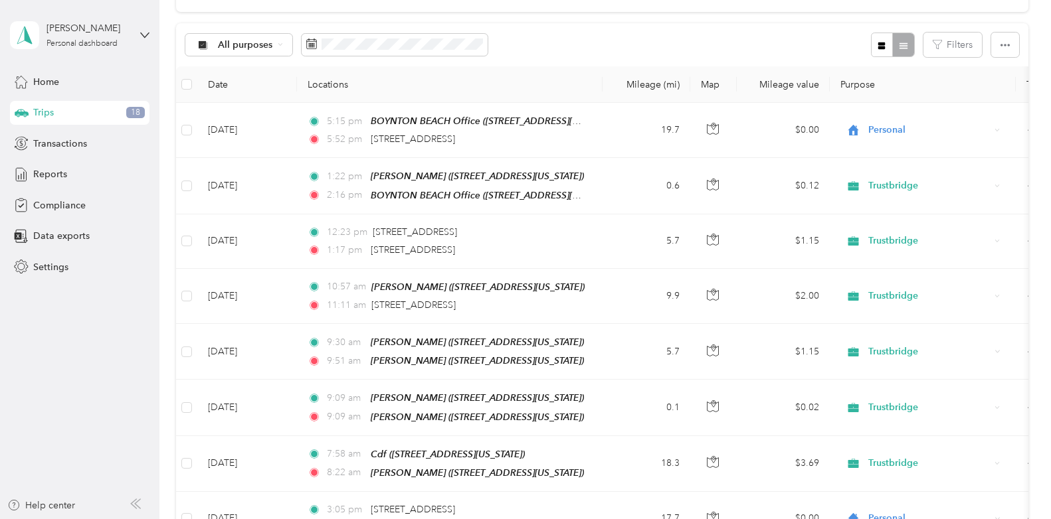
scroll to position [0, 0]
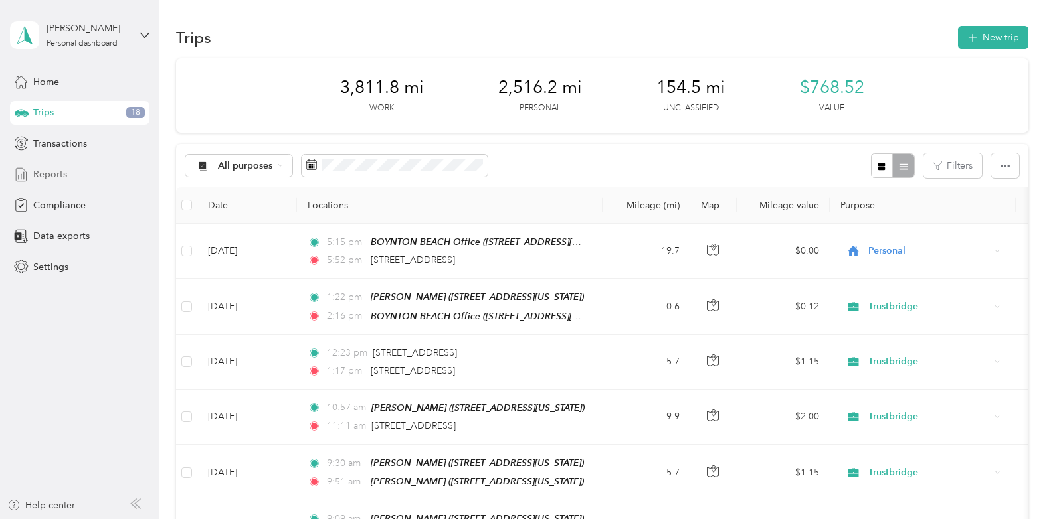
click at [59, 175] on span "Reports" at bounding box center [50, 174] width 34 height 14
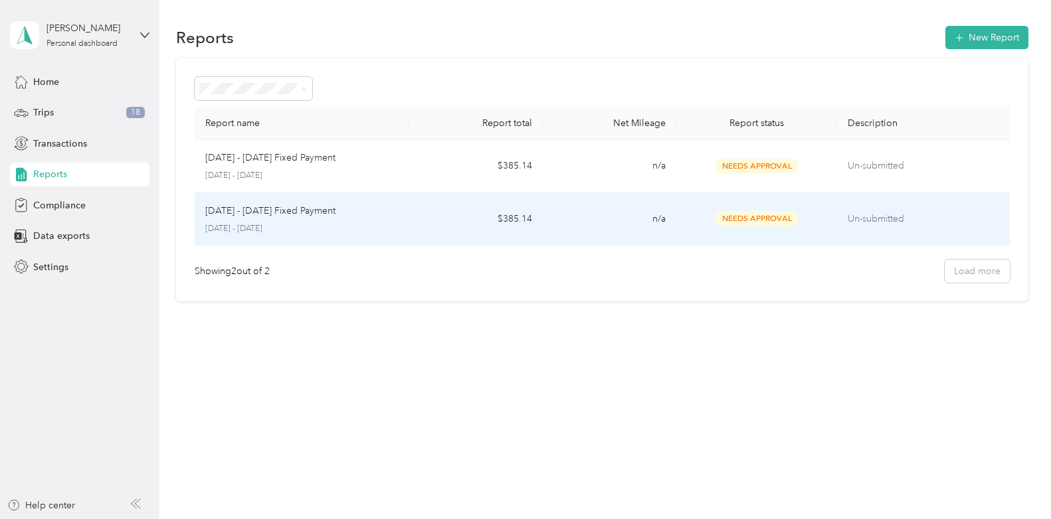
click at [294, 213] on p "[DATE] - [DATE] Fixed Payment" at bounding box center [270, 211] width 130 height 15
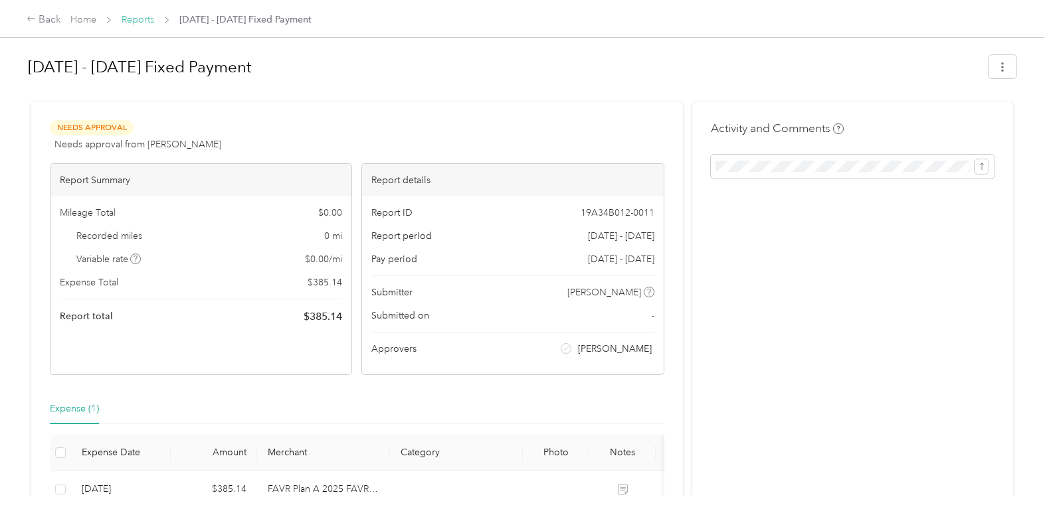
click at [132, 20] on link "Reports" at bounding box center [138, 19] width 33 height 11
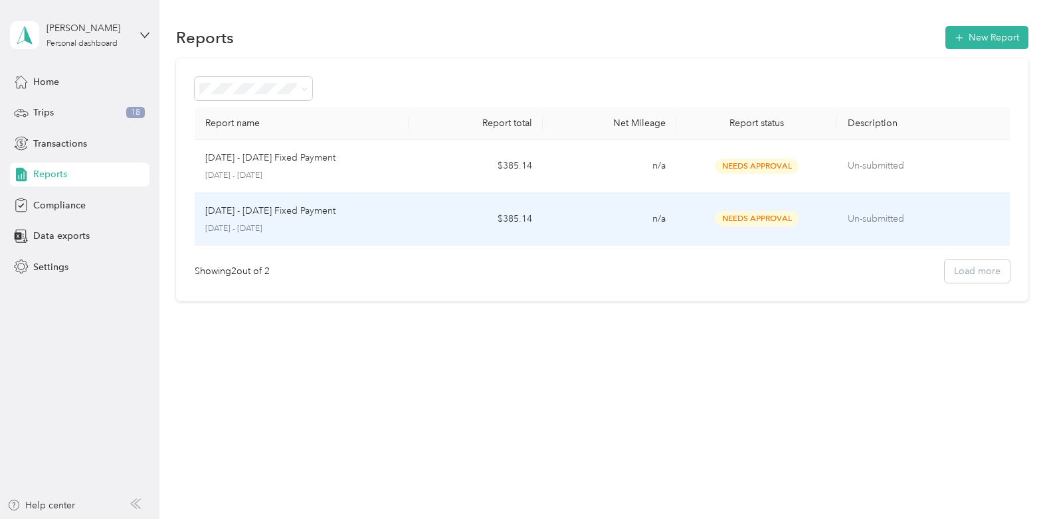
click at [871, 215] on p "Un-submitted" at bounding box center [925, 219] width 157 height 15
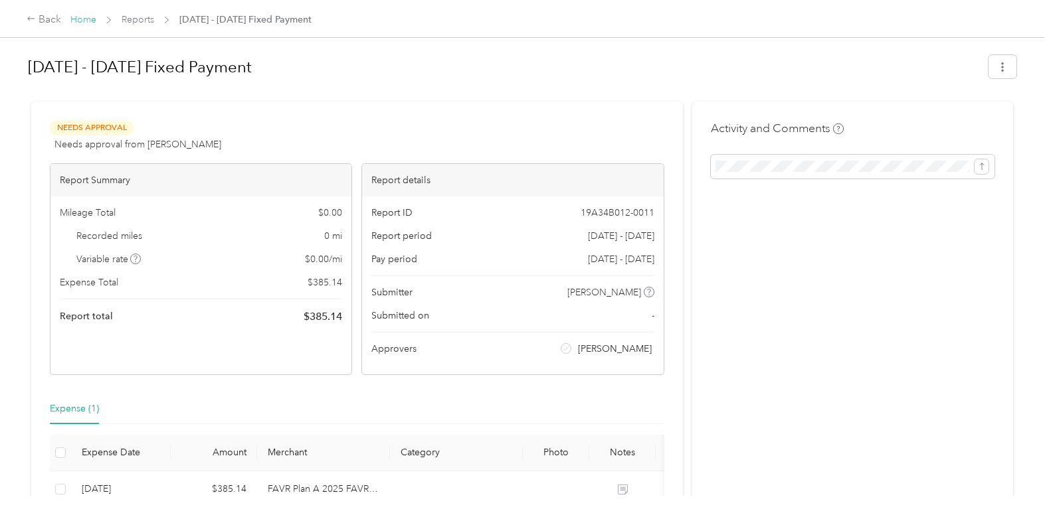
click at [87, 17] on link "Home" at bounding box center [83, 19] width 26 height 11
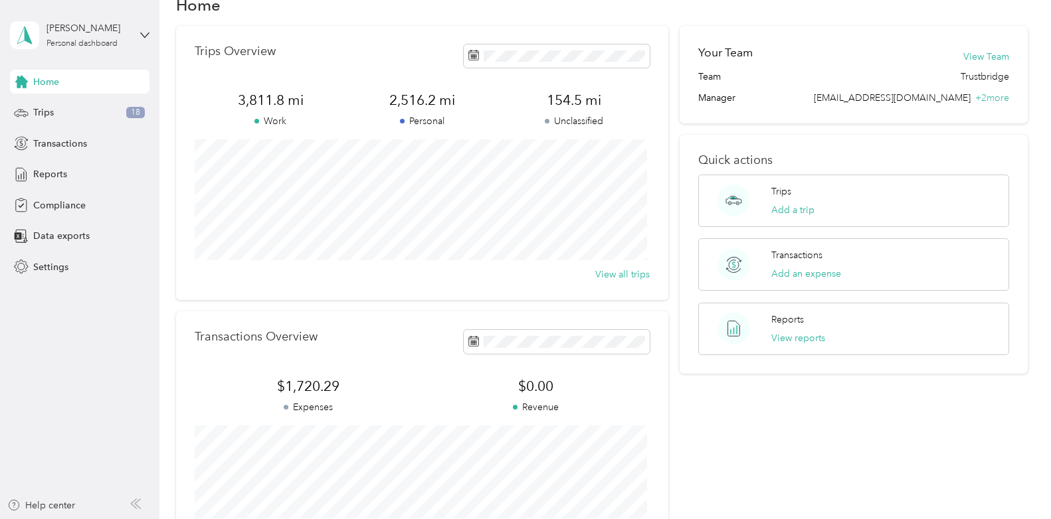
scroll to position [9, 0]
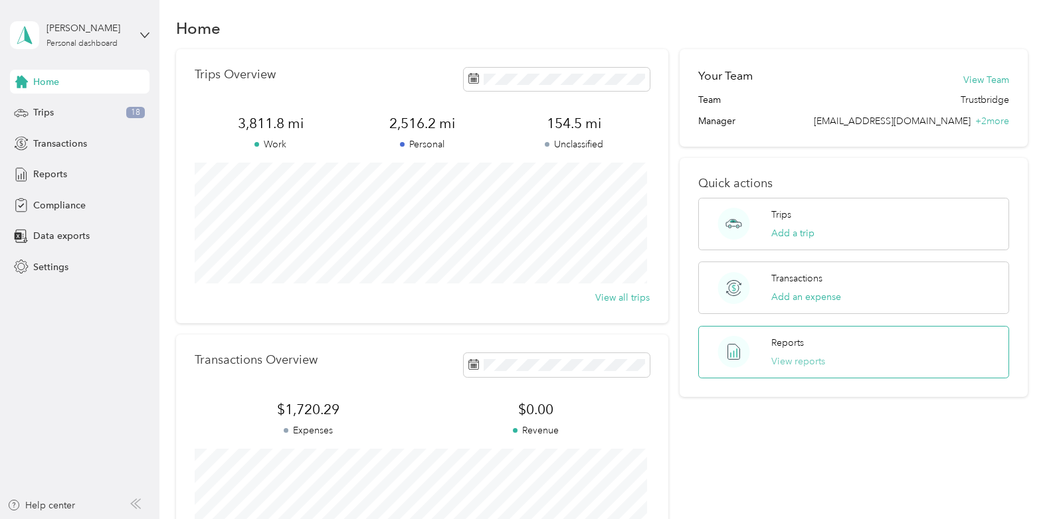
click at [797, 364] on button "View reports" at bounding box center [798, 362] width 54 height 14
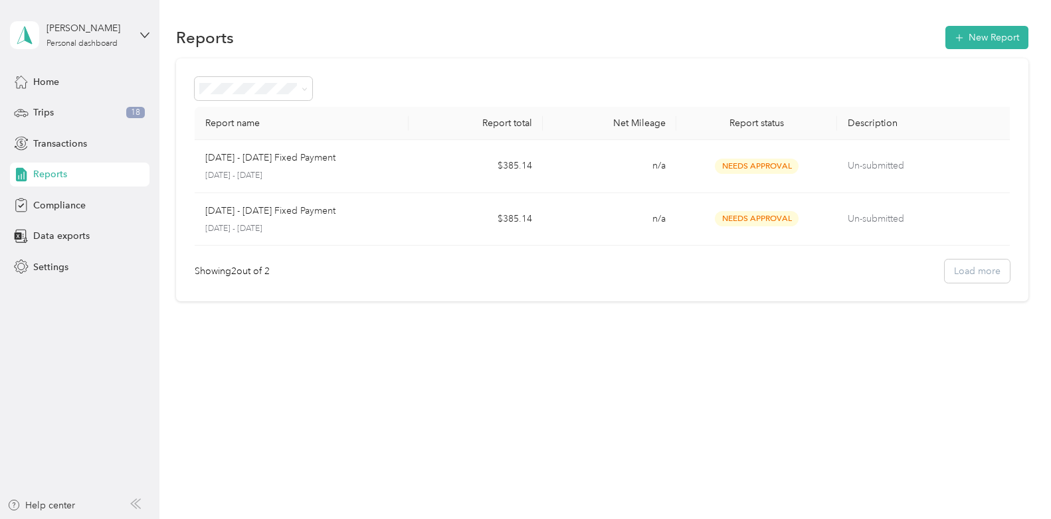
click at [980, 274] on div "Showing 2 out of 2 Load more" at bounding box center [602, 271] width 815 height 23
click at [238, 114] on div "All Reports" at bounding box center [253, 113] width 99 height 14
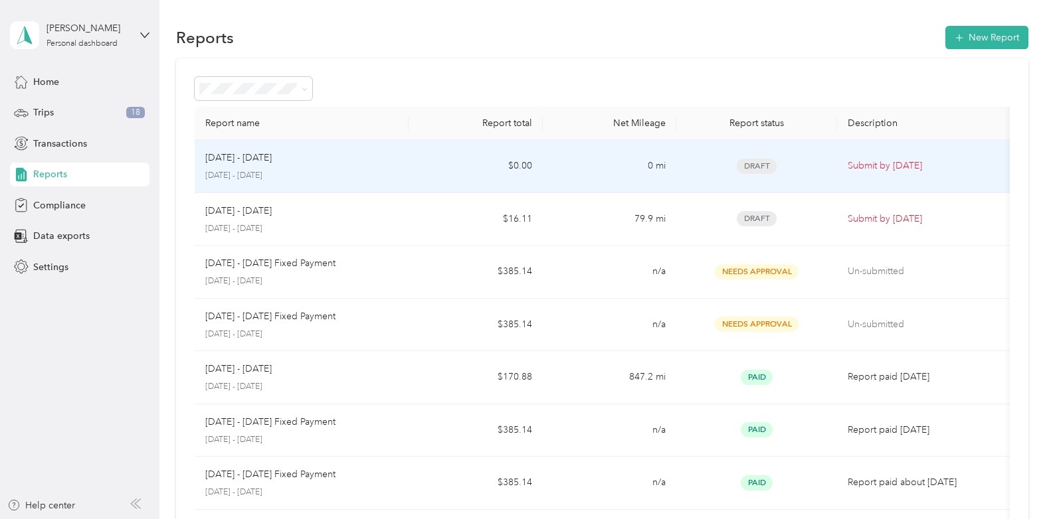
click at [347, 165] on div "[DATE] - [DATE] [DATE] - [DATE]" at bounding box center [301, 166] width 193 height 31
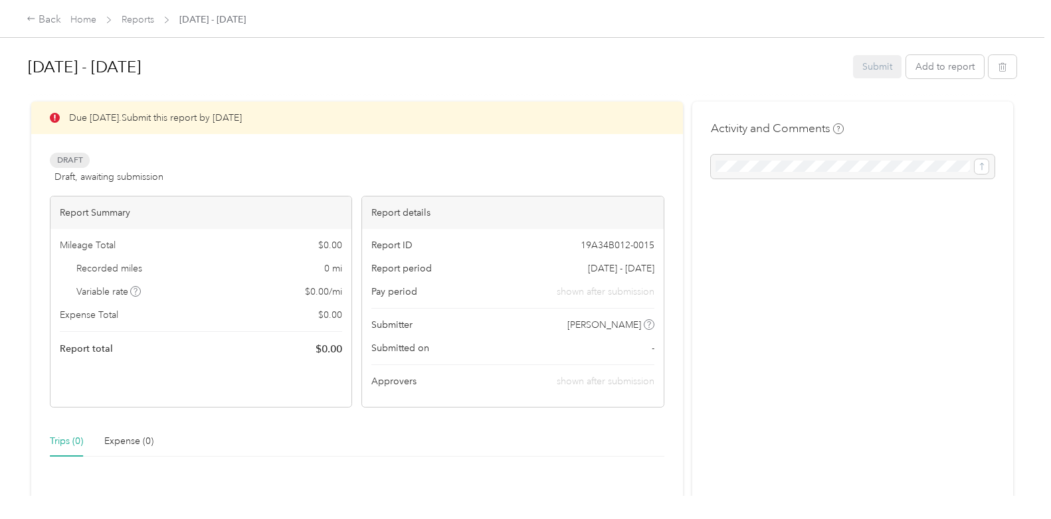
click at [879, 65] on div "Submit Add to report" at bounding box center [934, 66] width 163 height 23
click at [880, 62] on div "Submit Add to report" at bounding box center [934, 66] width 163 height 23
click at [29, 19] on icon at bounding box center [30, 19] width 7 height 4
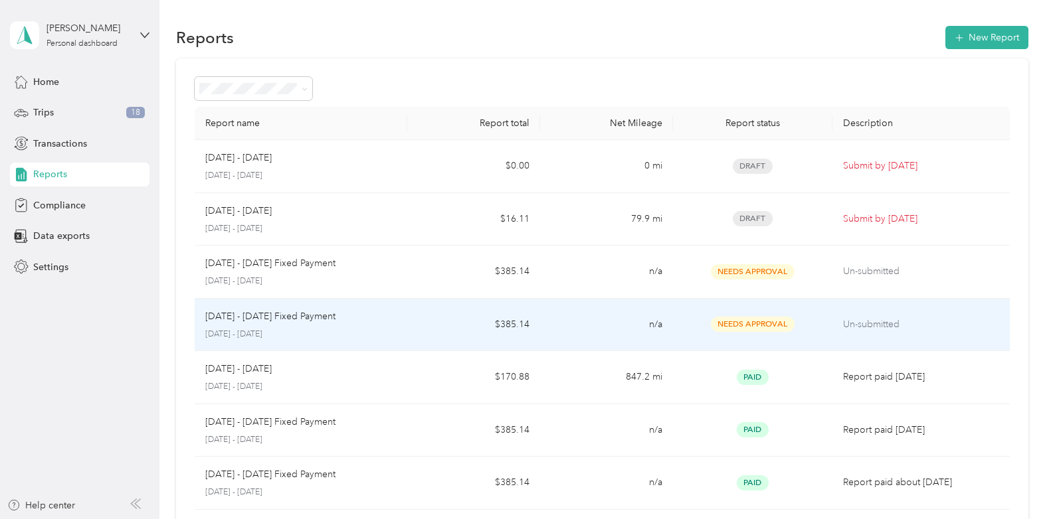
click at [230, 329] on p "[DATE] - [DATE]" at bounding box center [300, 335] width 191 height 12
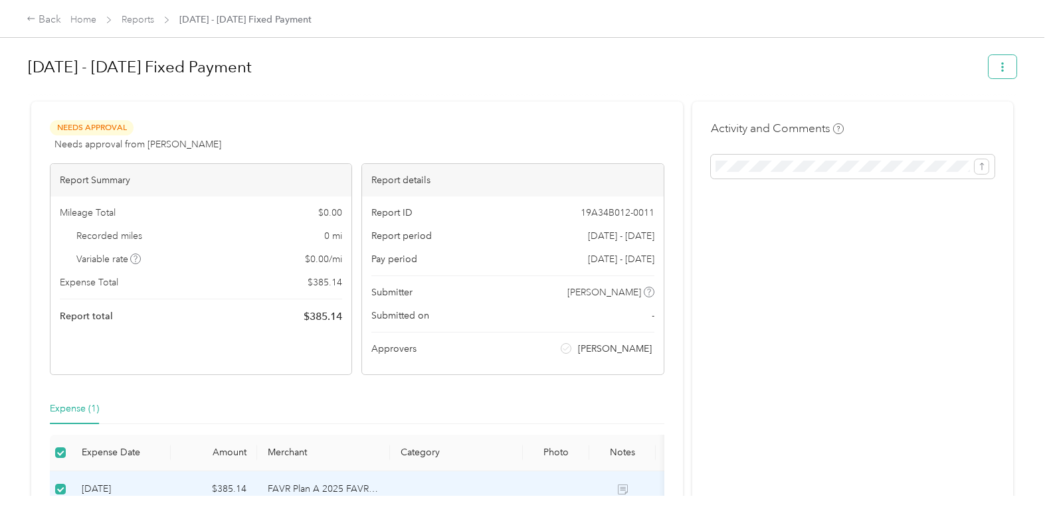
click at [998, 66] on icon "button" at bounding box center [1002, 66] width 9 height 9
click at [786, 92] on div at bounding box center [522, 96] width 988 height 14
click at [33, 19] on icon at bounding box center [31, 18] width 9 height 9
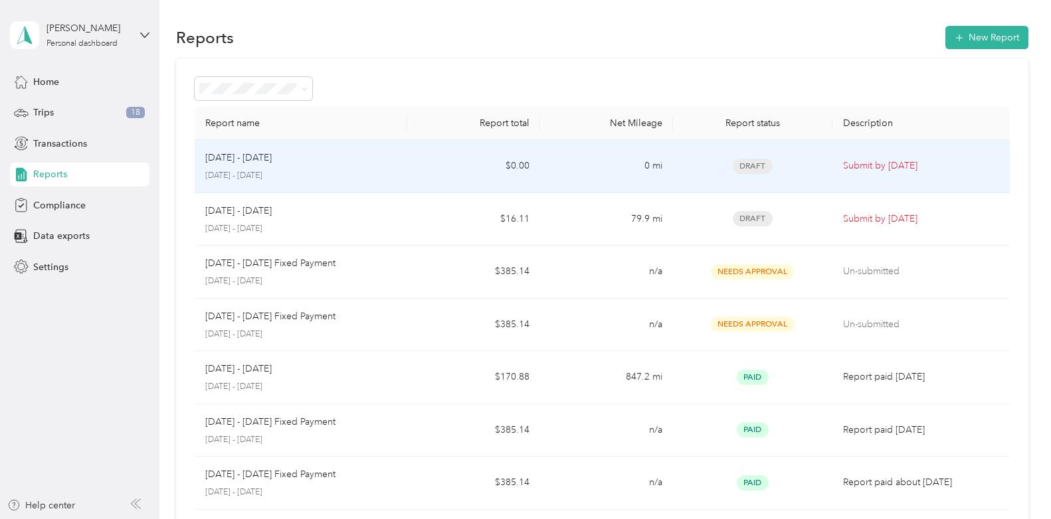
click at [892, 167] on p "Submit by [DATE]" at bounding box center [921, 166] width 156 height 15
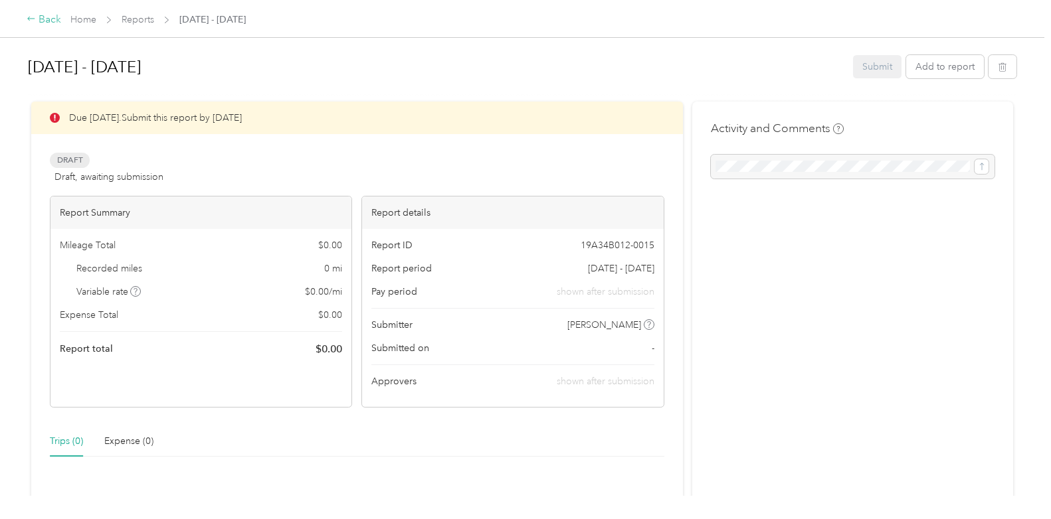
click at [31, 17] on icon at bounding box center [31, 18] width 9 height 9
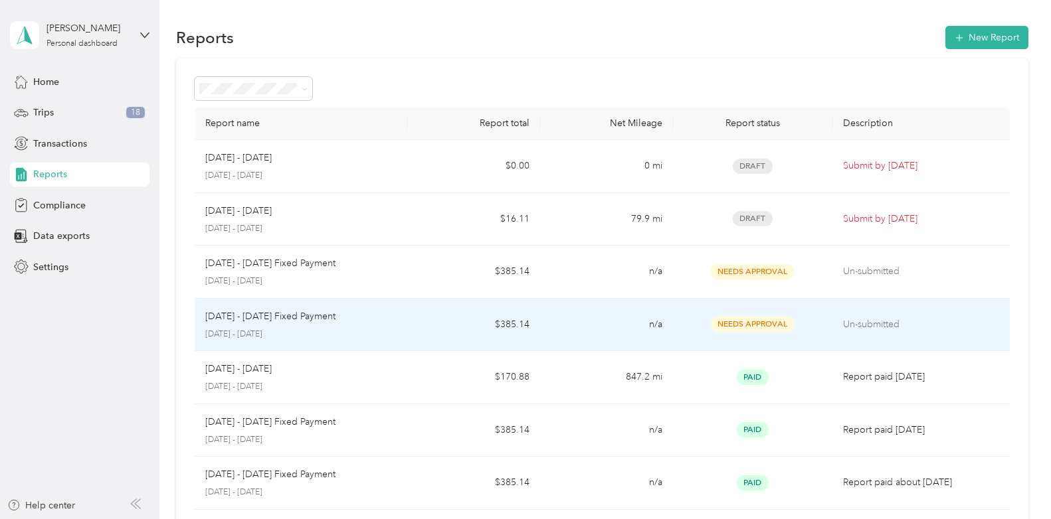
click at [401, 317] on td "[DATE] - [DATE] Fixed Payment [DATE] - [DATE]" at bounding box center [301, 325] width 213 height 53
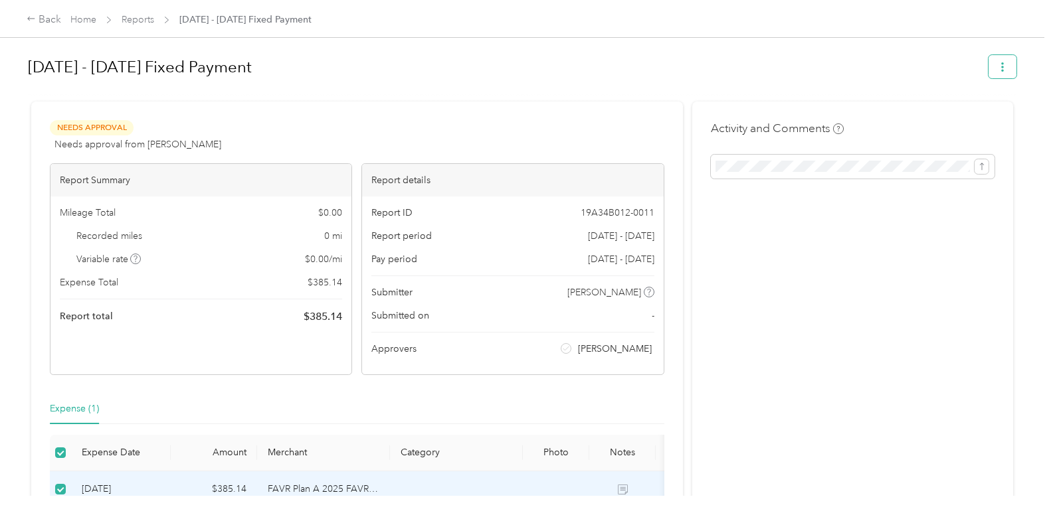
click at [998, 62] on icon "button" at bounding box center [1002, 66] width 9 height 9
click at [28, 19] on icon at bounding box center [31, 18] width 9 height 9
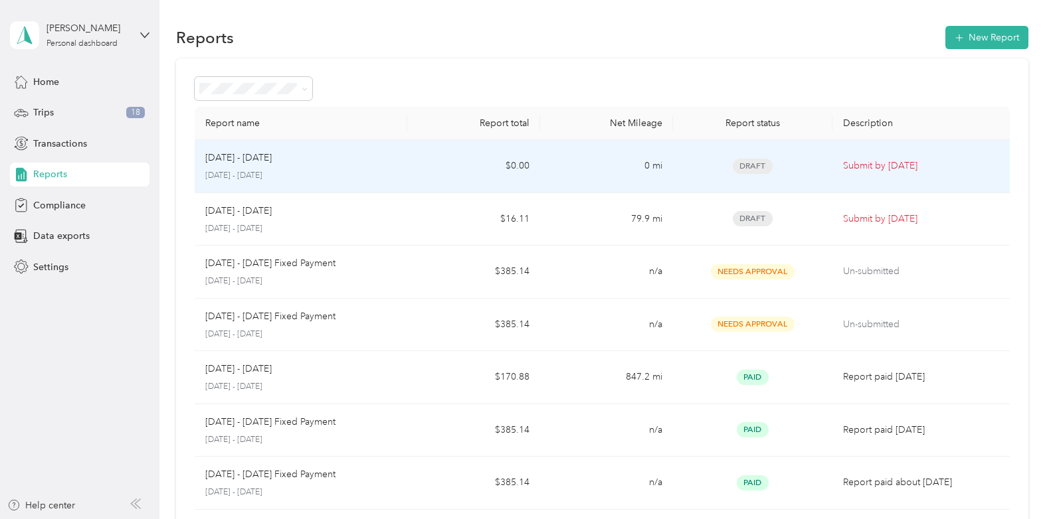
click at [350, 159] on div "[DATE] - [DATE]" at bounding box center [300, 158] width 191 height 15
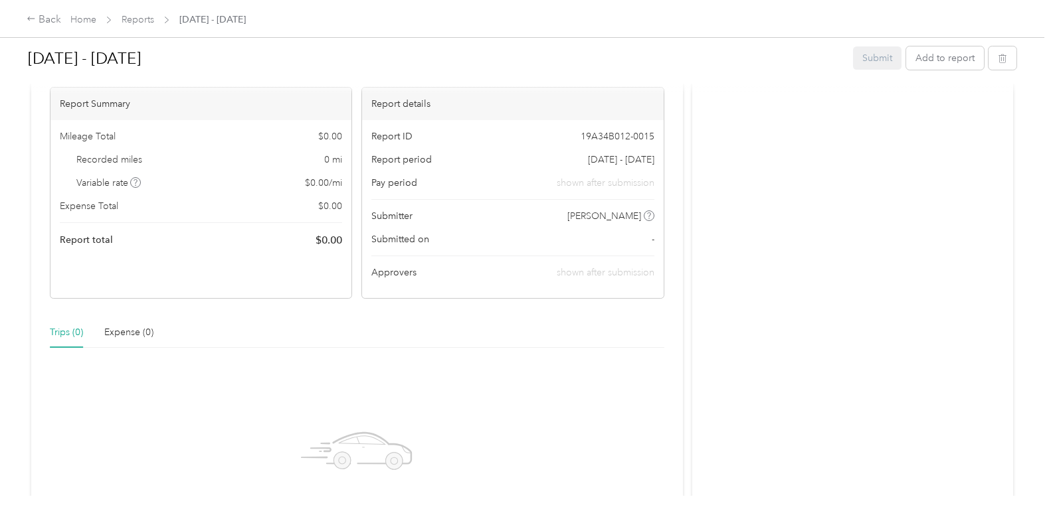
scroll to position [66, 0]
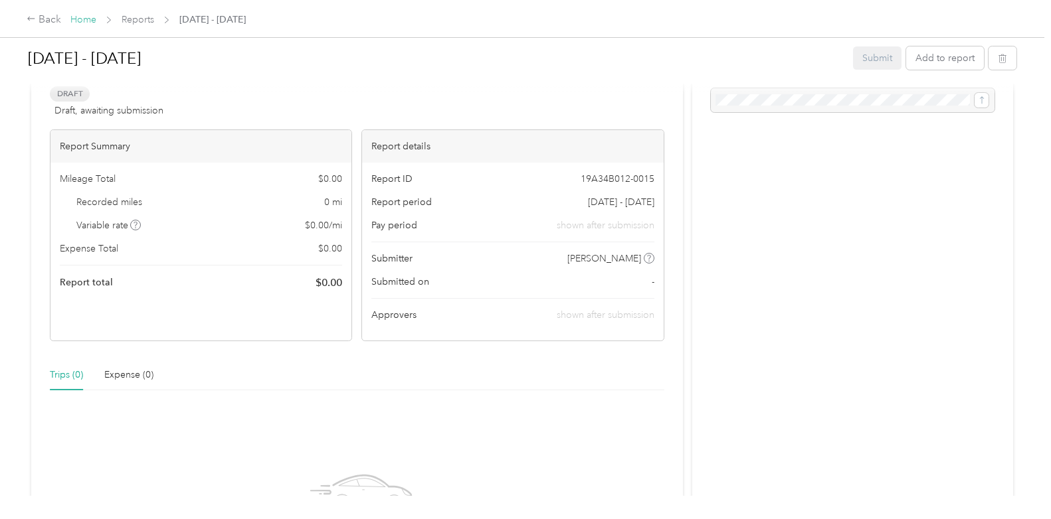
click at [82, 16] on link "Home" at bounding box center [83, 19] width 26 height 11
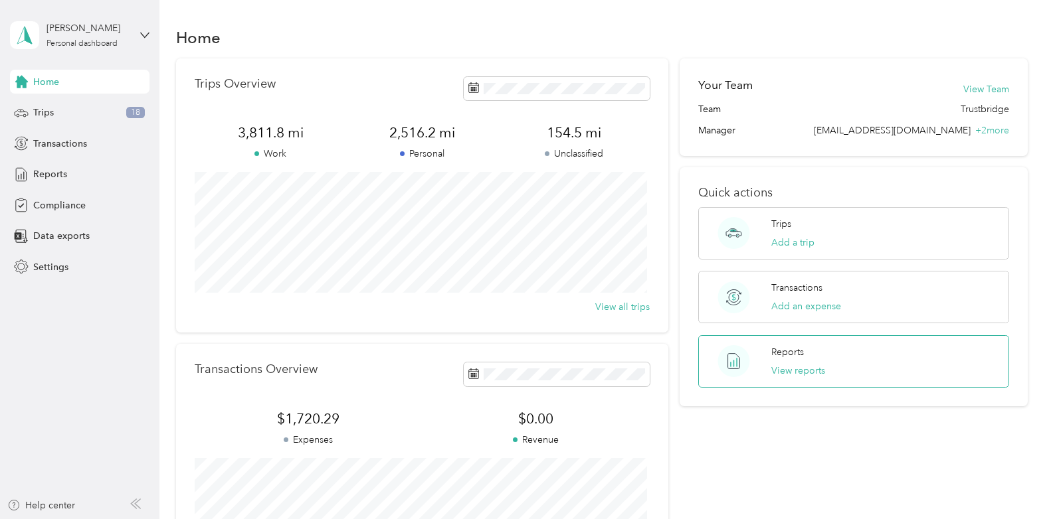
click at [833, 356] on div "Reports View reports" at bounding box center [853, 361] width 311 height 52
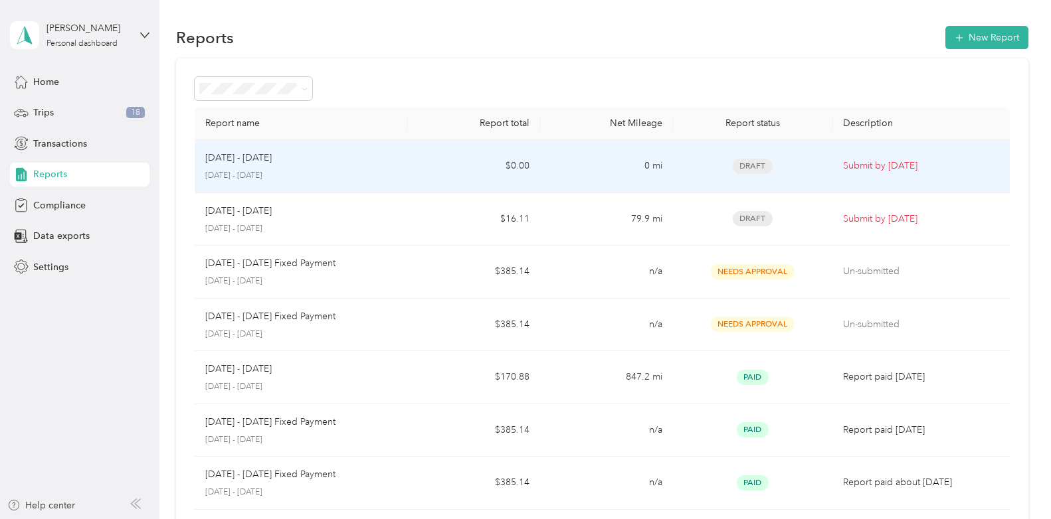
click at [296, 165] on div "[DATE] - [DATE] [DATE] - [DATE]" at bounding box center [300, 166] width 191 height 31
